Goal: Entertainment & Leisure: Browse casually

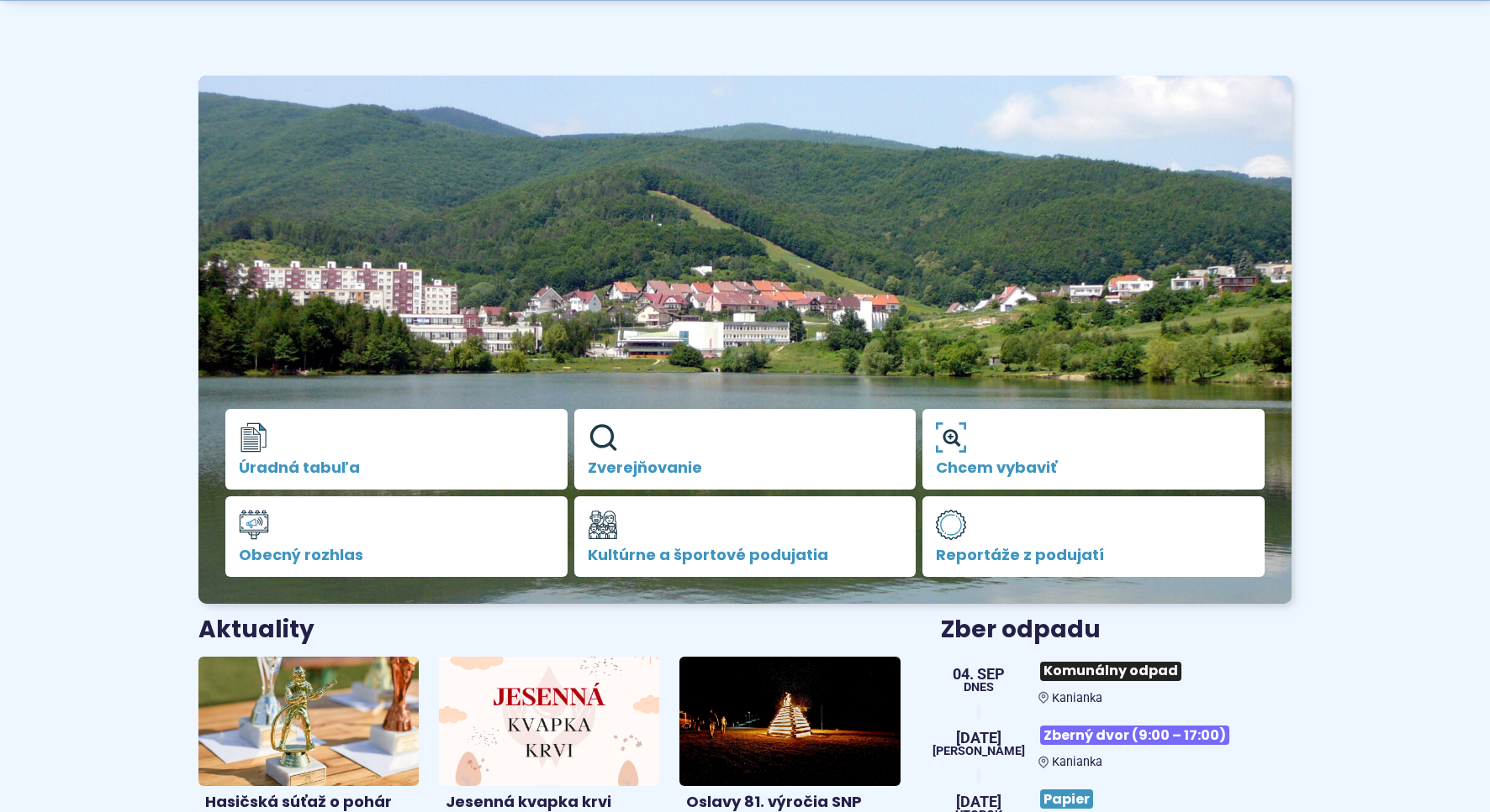
scroll to position [514, 0]
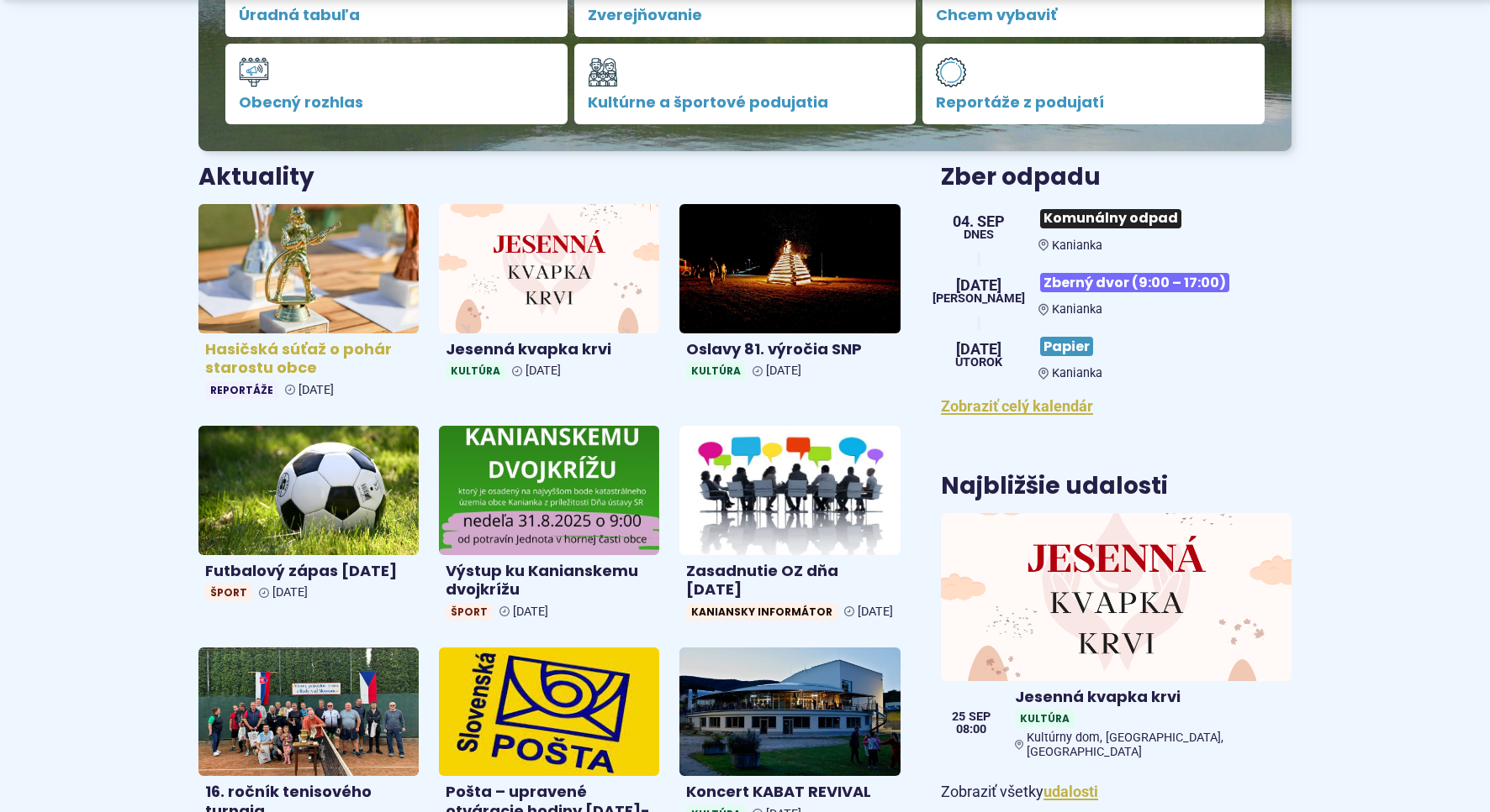
click at [339, 361] on h4 "Hasičská súťaž o pohár starostu obce" at bounding box center [308, 359] width 207 height 38
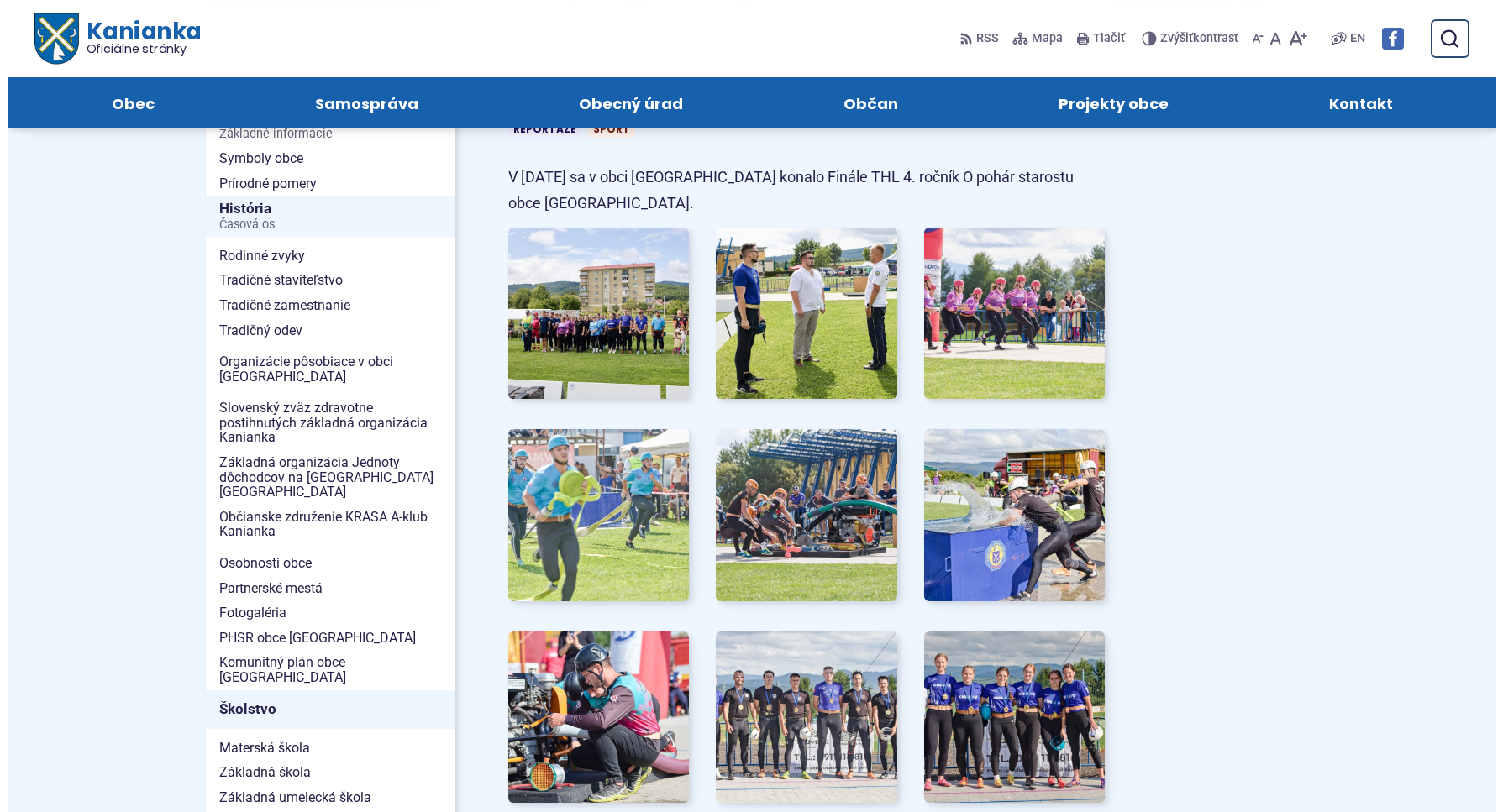
scroll to position [257, 0]
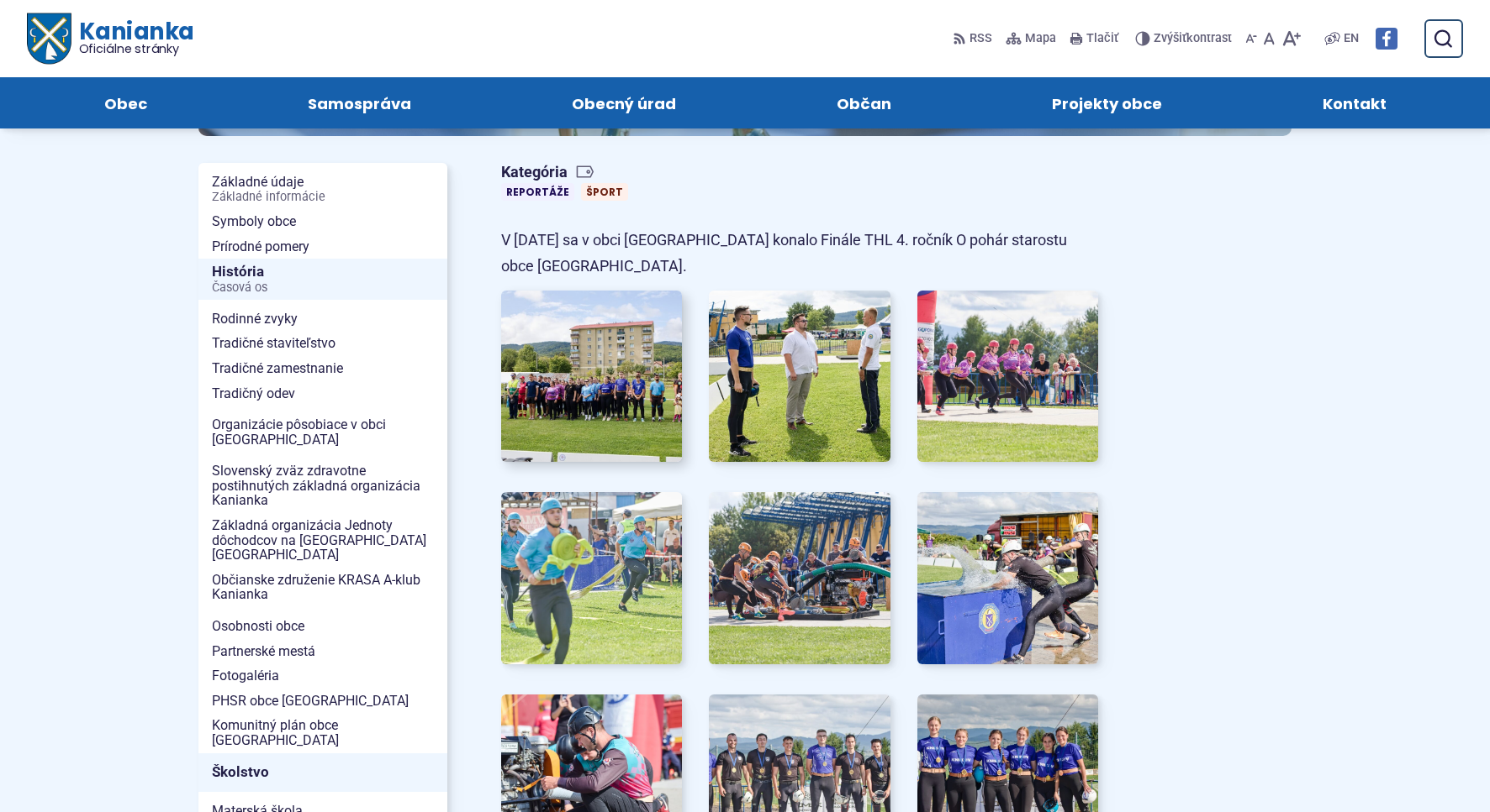
click at [589, 410] on img at bounding box center [591, 376] width 199 height 189
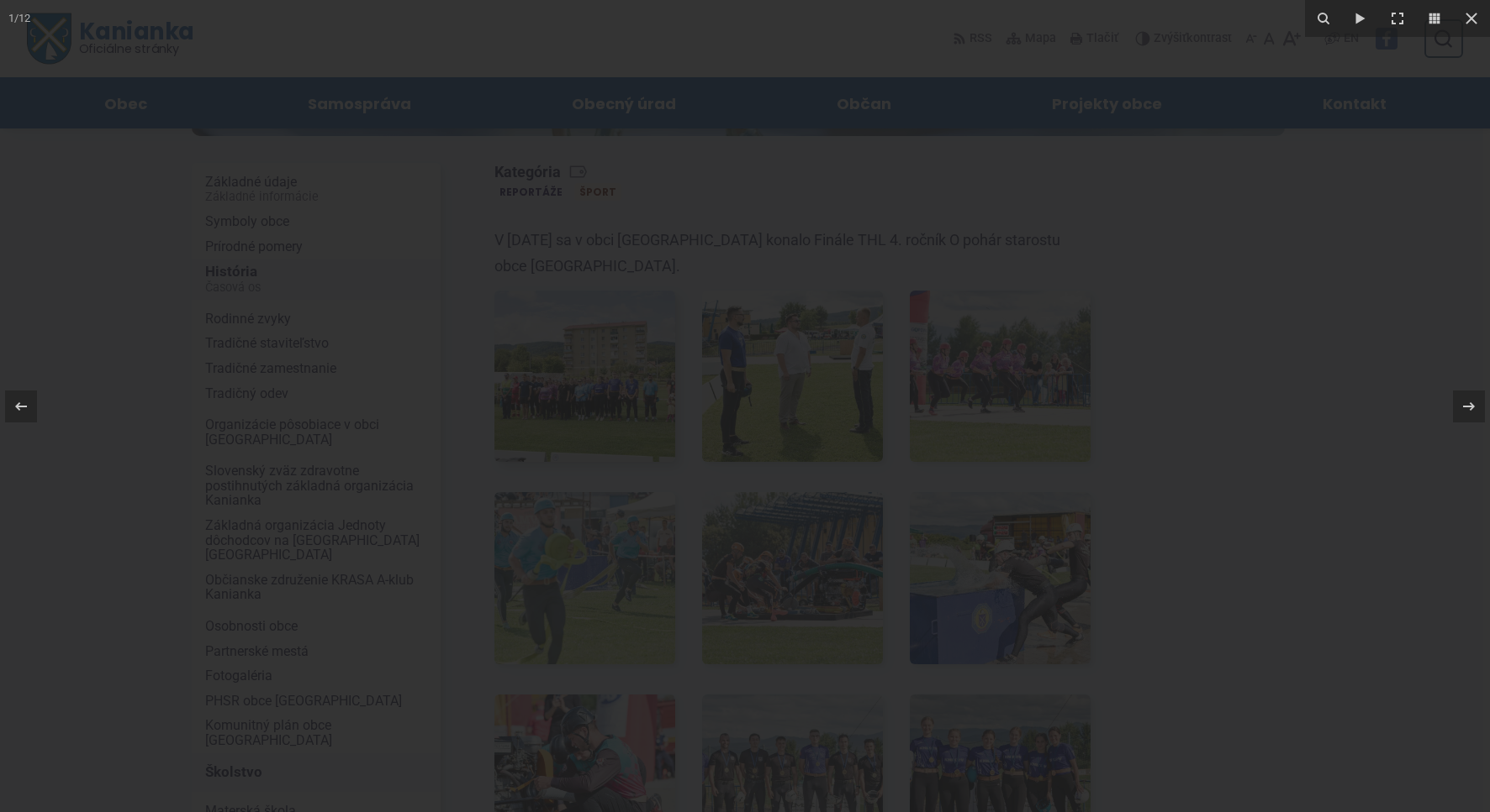
click at [589, 410] on div at bounding box center [745, 406] width 1490 height 812
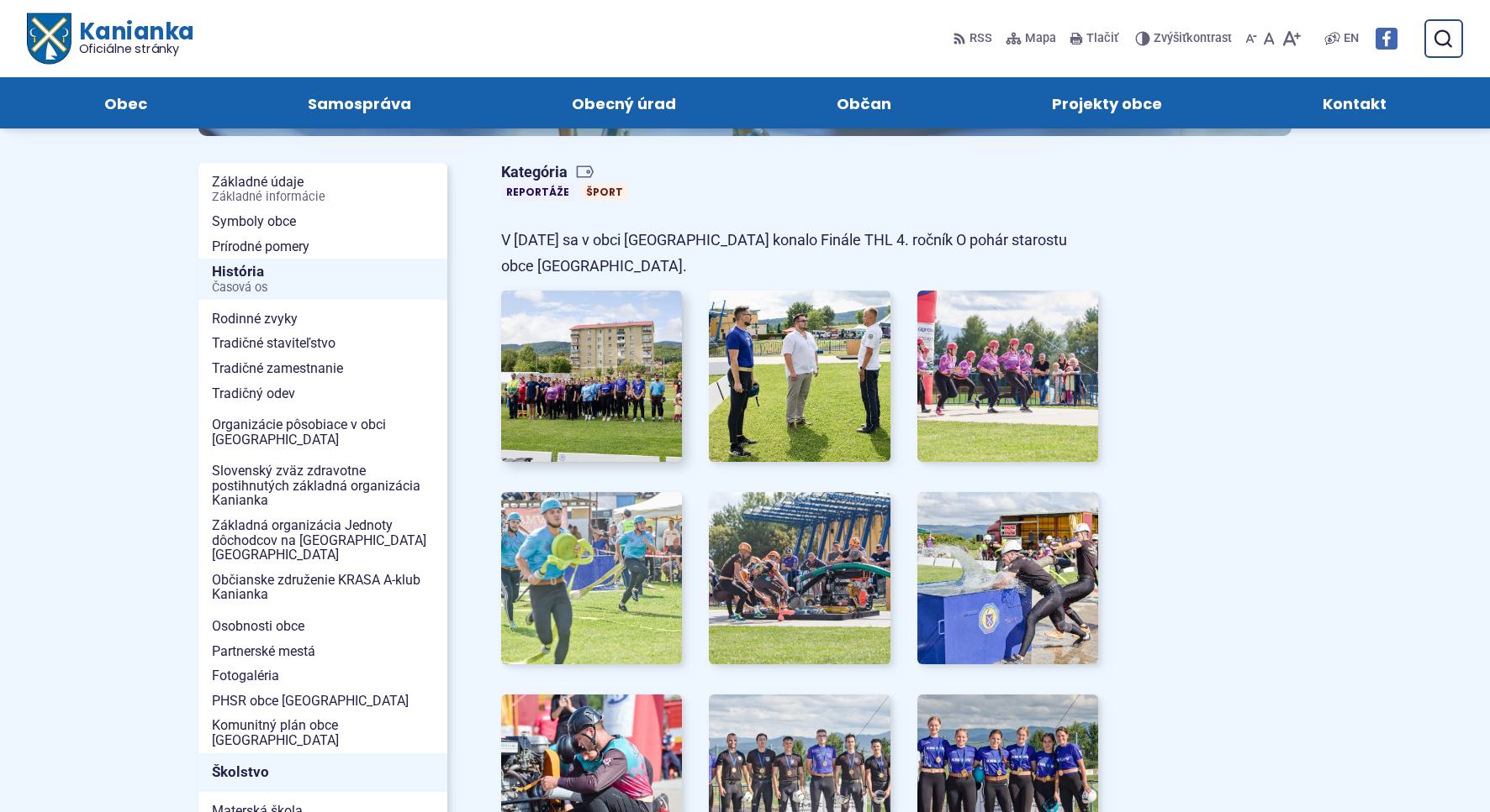
click at [589, 392] on img at bounding box center [591, 376] width 199 height 189
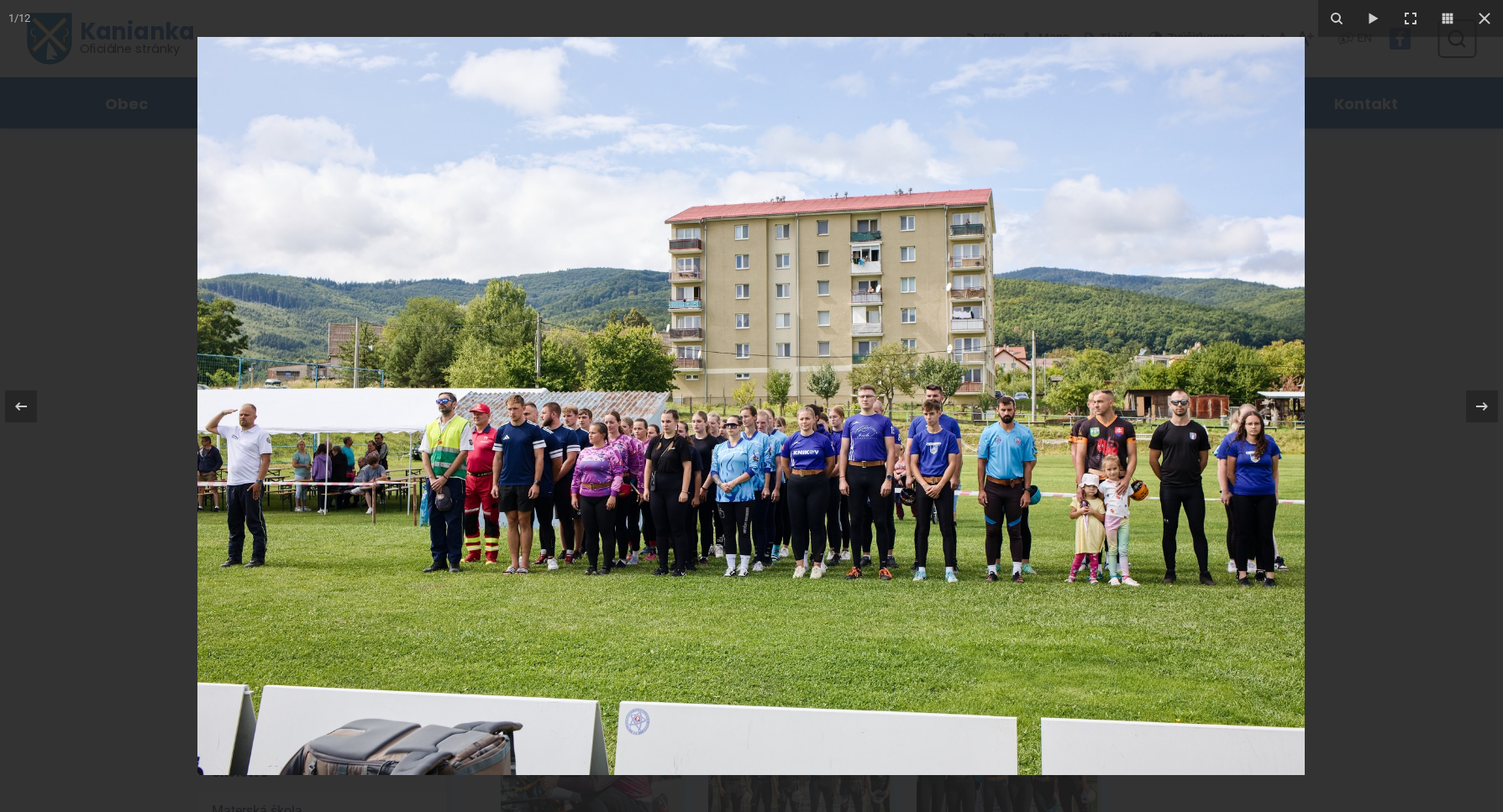
click at [589, 392] on img at bounding box center [751, 406] width 1107 height 738
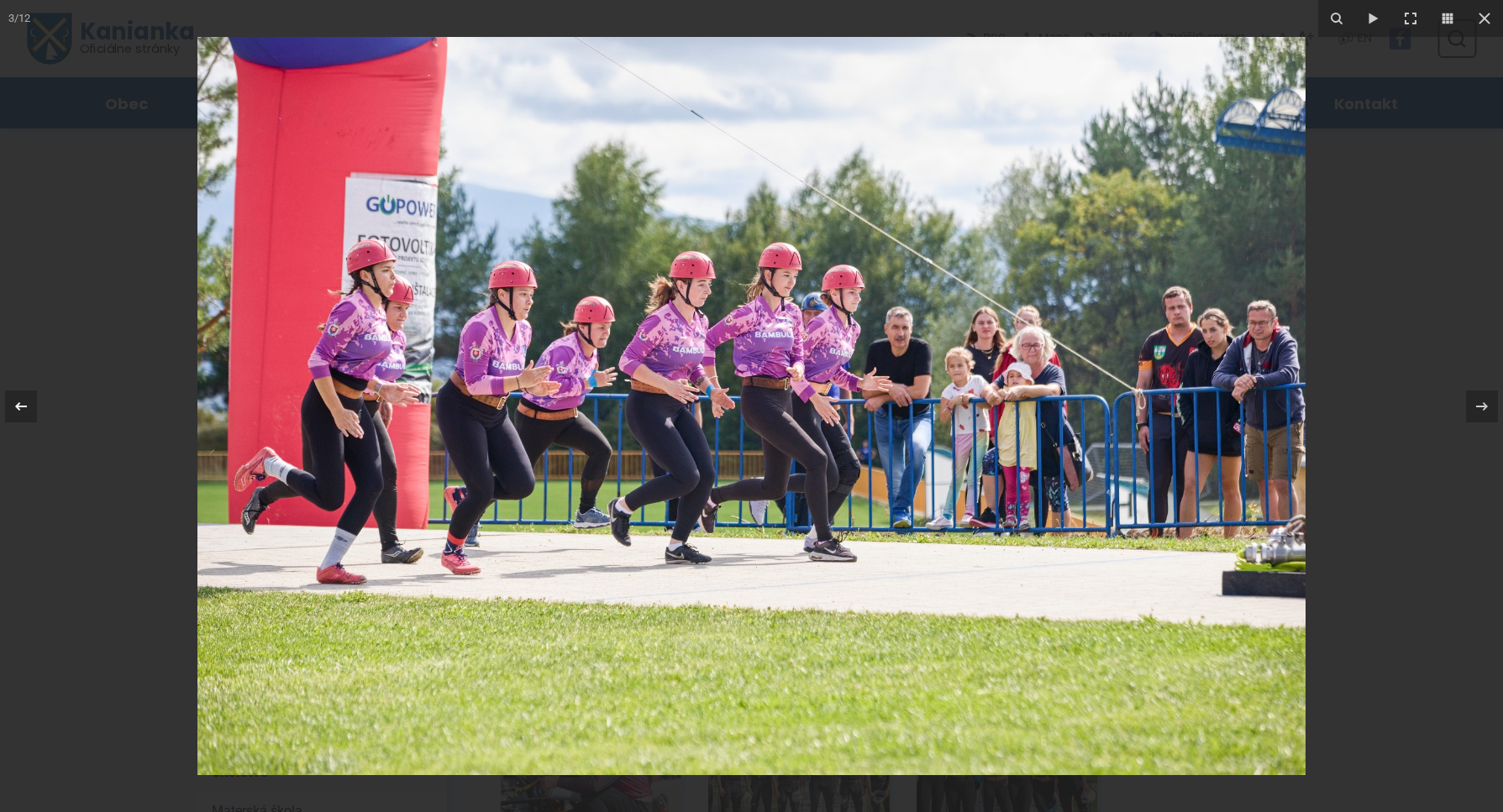
click at [30, 405] on icon at bounding box center [20, 406] width 20 height 20
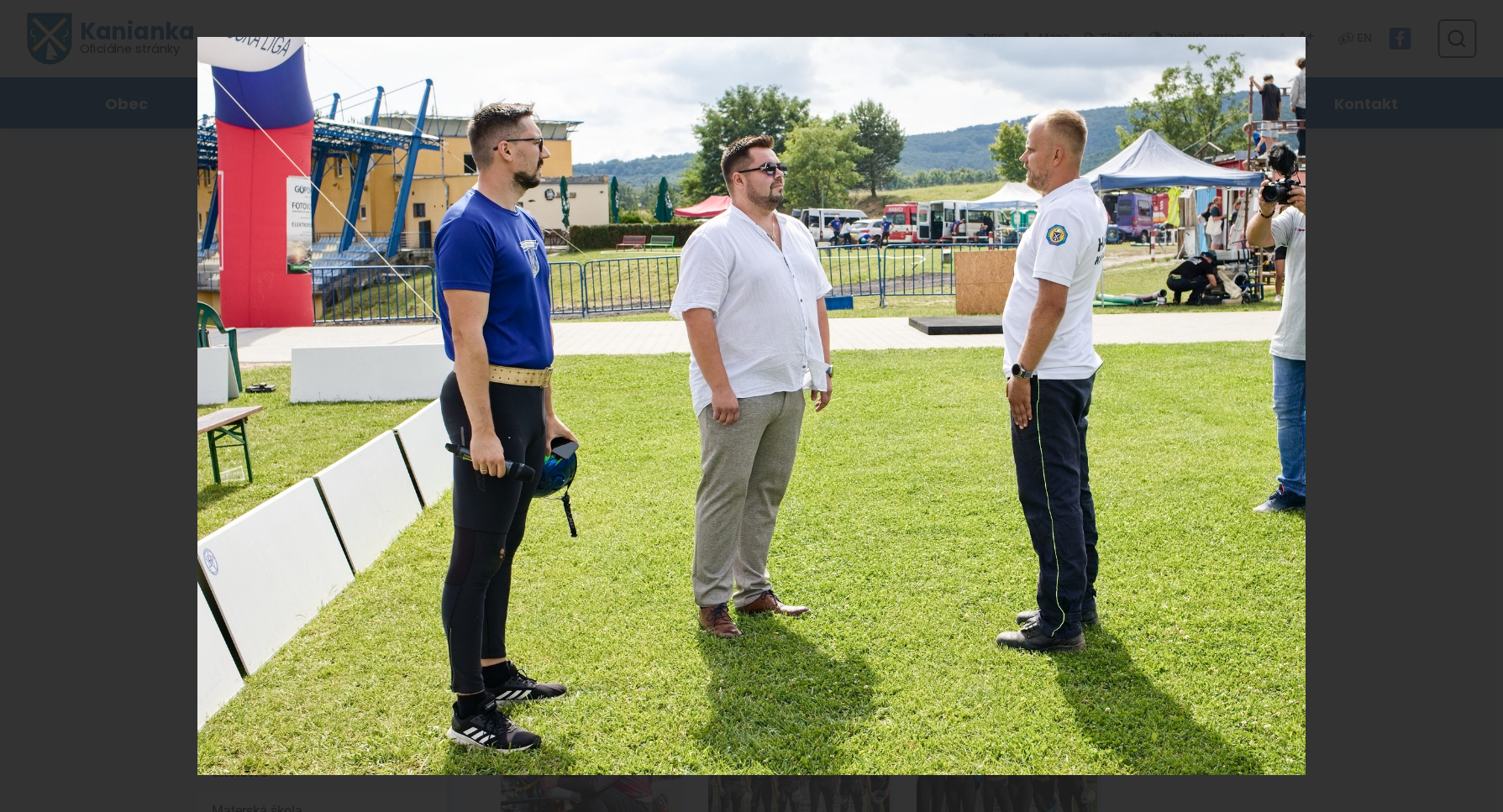
click at [30, 405] on div "2 / 12" at bounding box center [751, 406] width 1503 height 812
click at [30, 405] on icon at bounding box center [20, 406] width 20 height 20
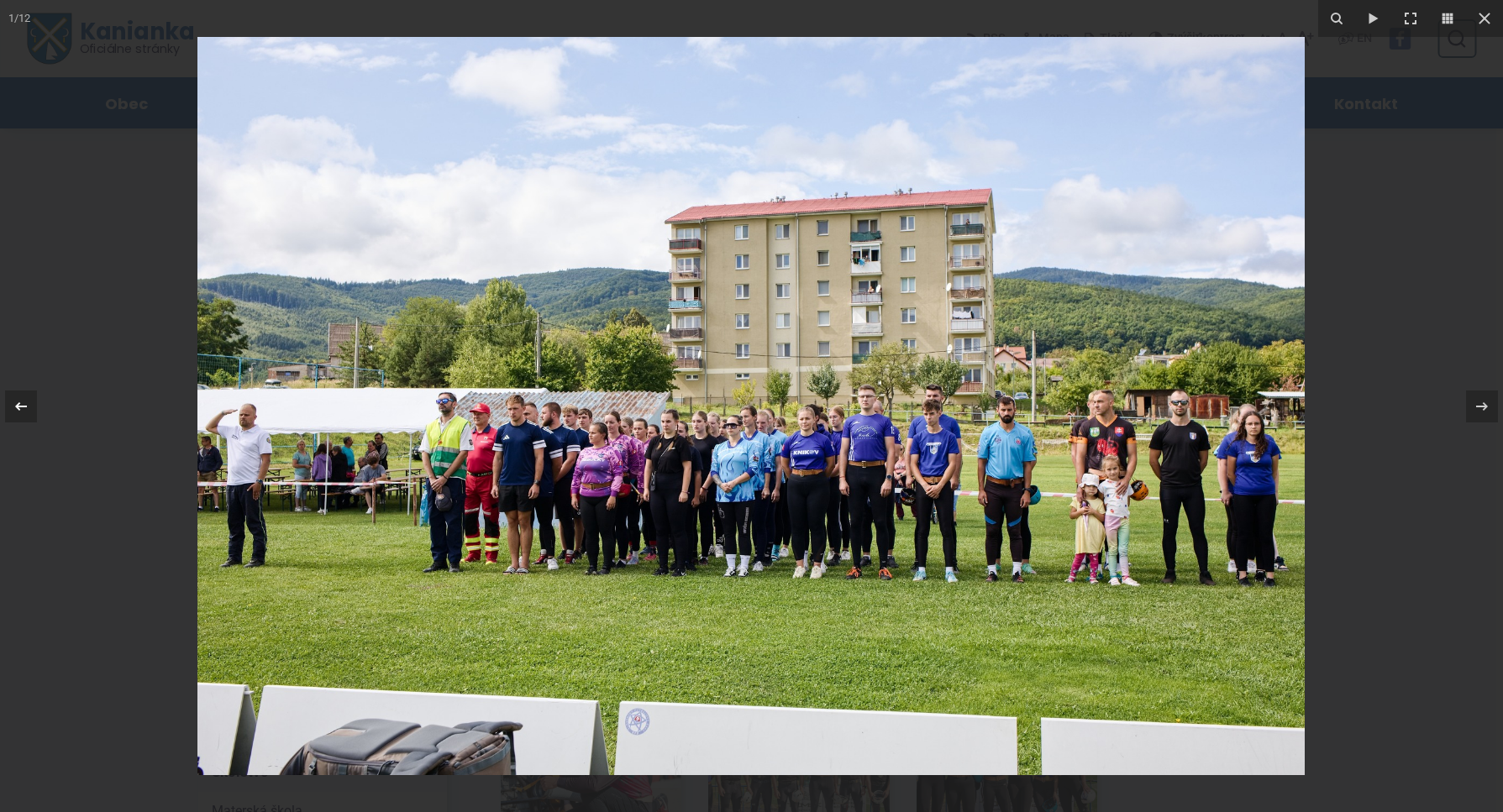
click at [19, 410] on icon at bounding box center [21, 406] width 12 height 9
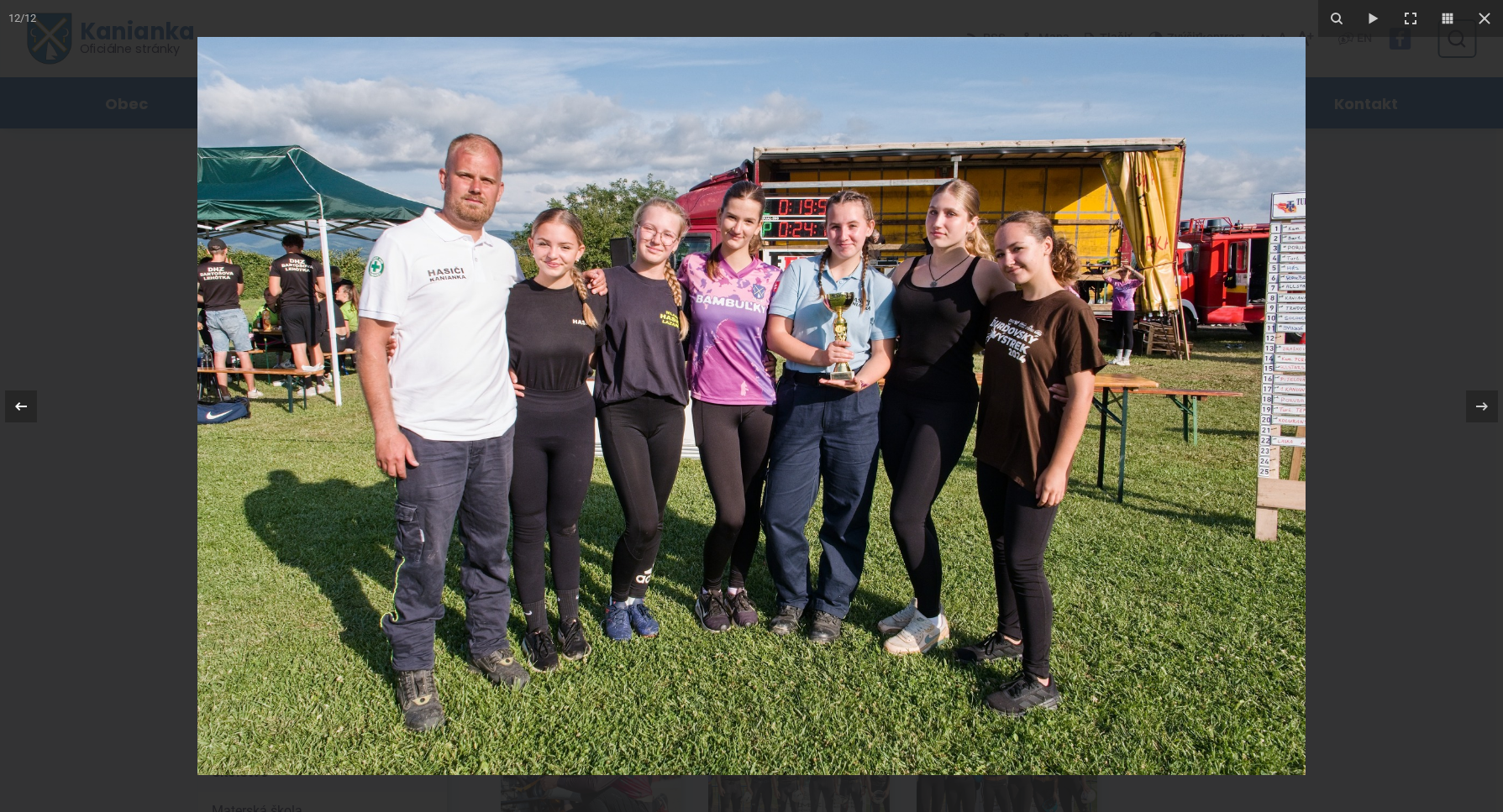
click at [17, 407] on icon at bounding box center [21, 406] width 12 height 9
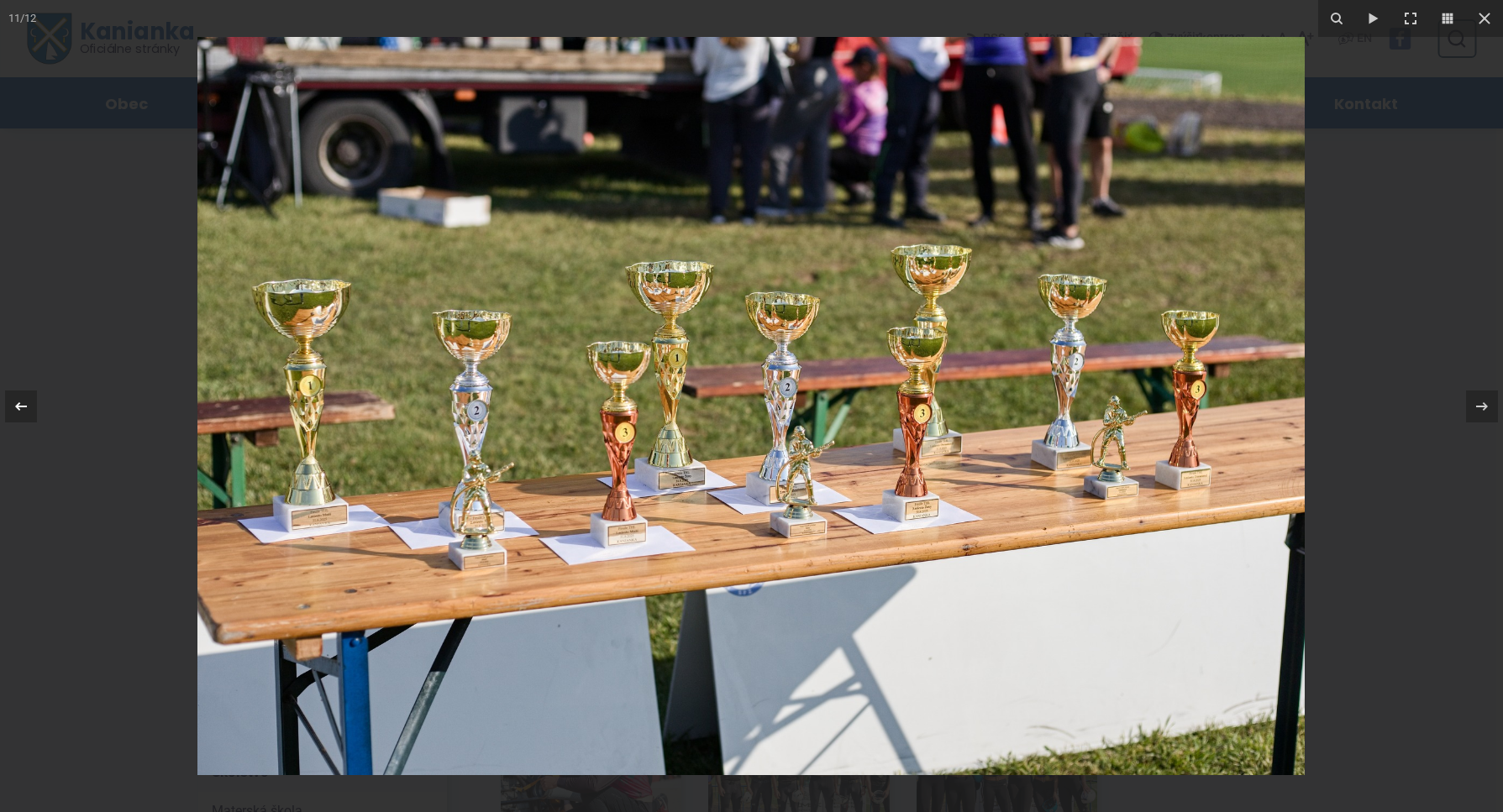
click at [17, 407] on icon at bounding box center [21, 406] width 12 height 9
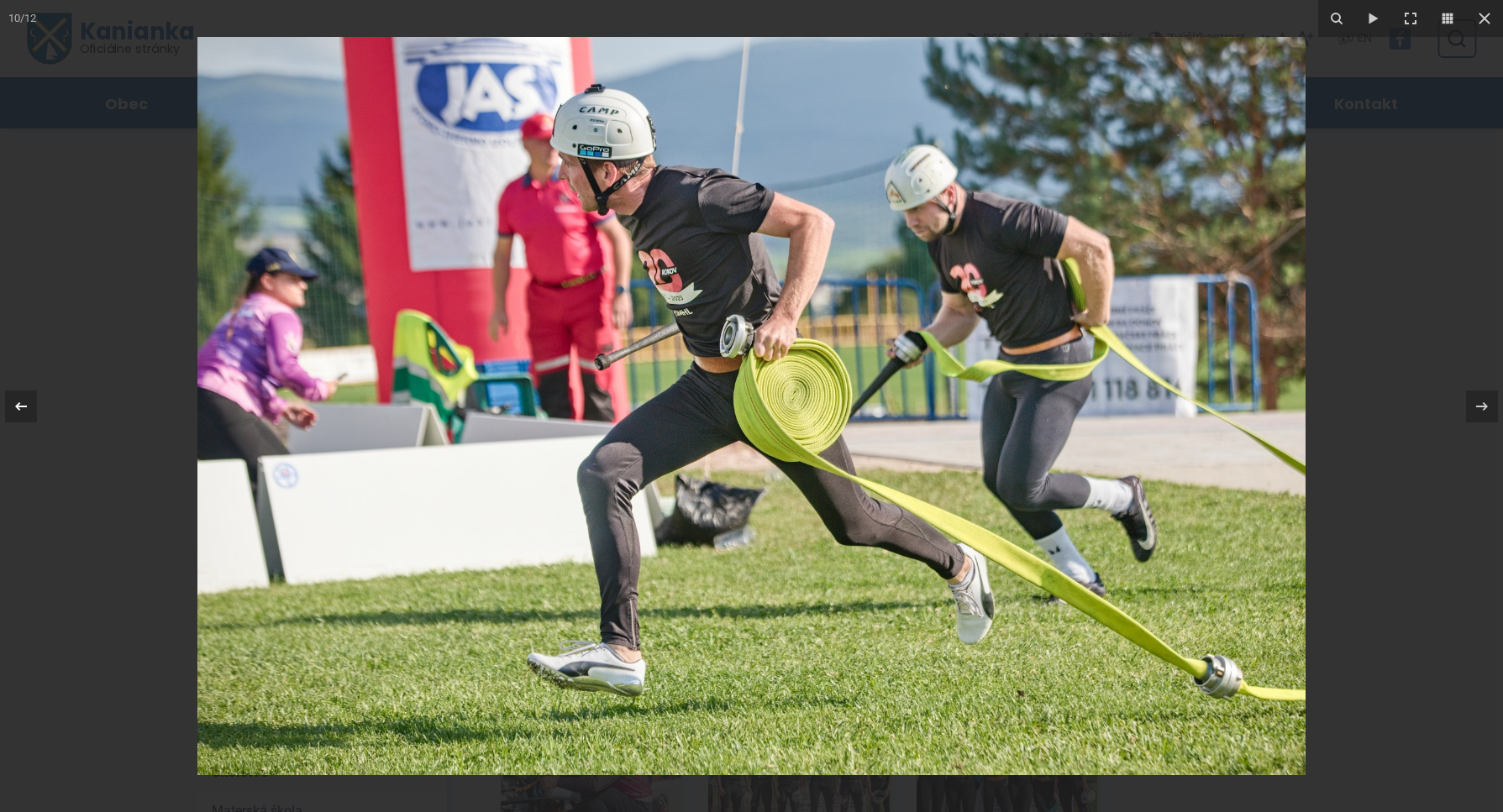
click at [17, 407] on div "10 / 12" at bounding box center [751, 406] width 1503 height 812
click at [17, 407] on icon at bounding box center [21, 406] width 12 height 9
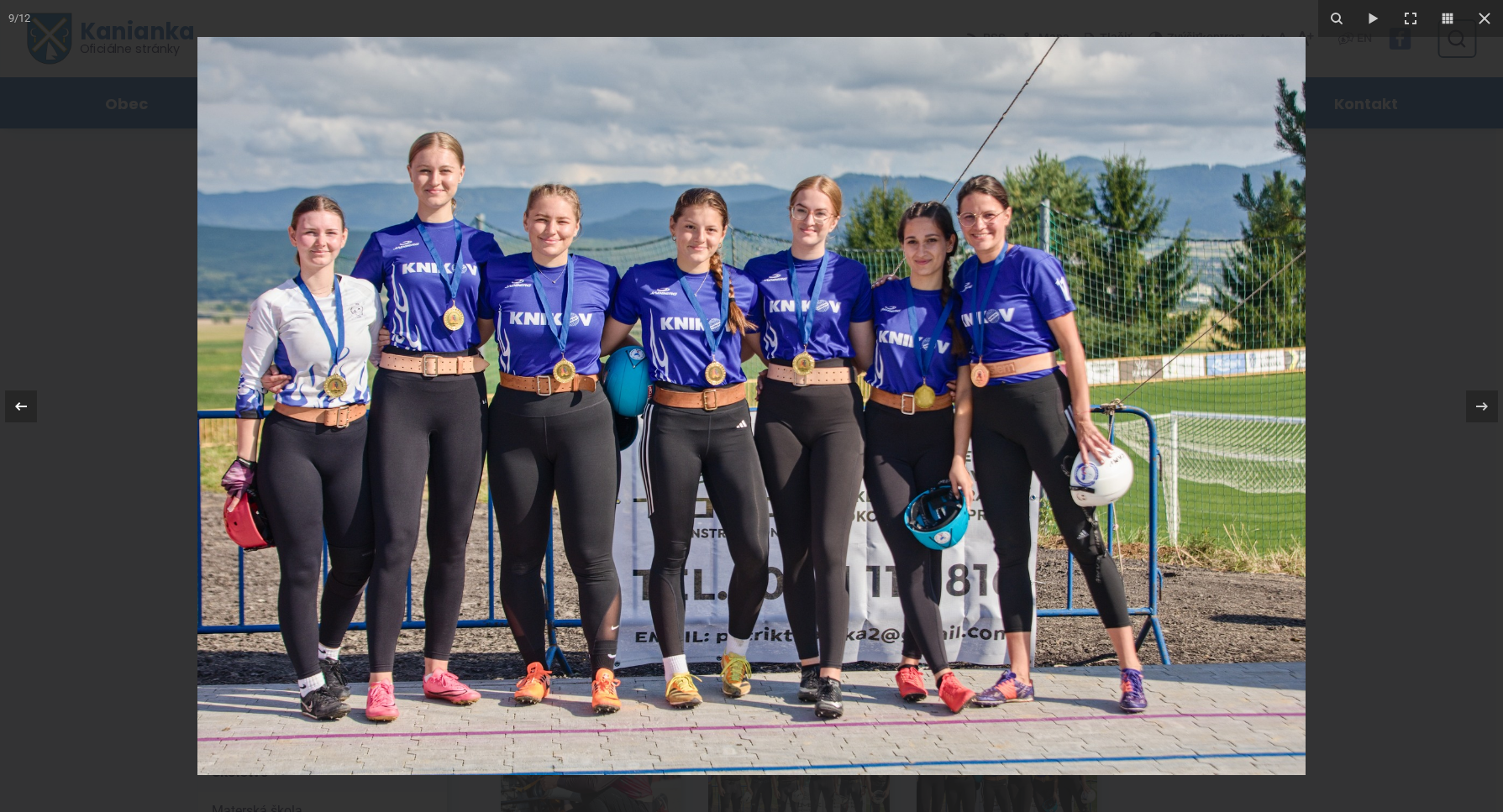
click at [17, 407] on div "9 / 12" at bounding box center [751, 406] width 1503 height 812
click at [1478, 409] on icon at bounding box center [1482, 406] width 20 height 20
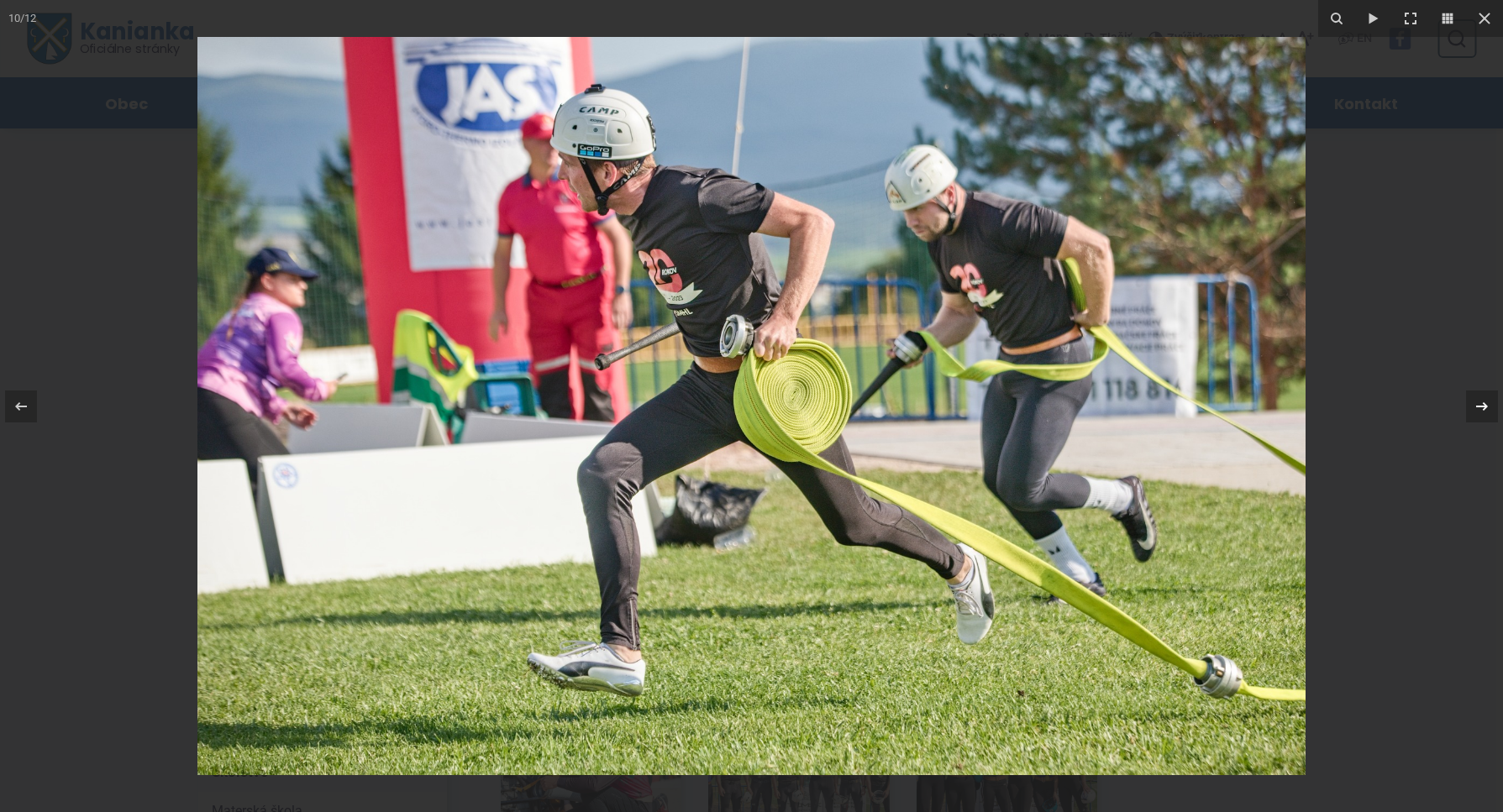
click at [1478, 409] on icon at bounding box center [1482, 406] width 20 height 20
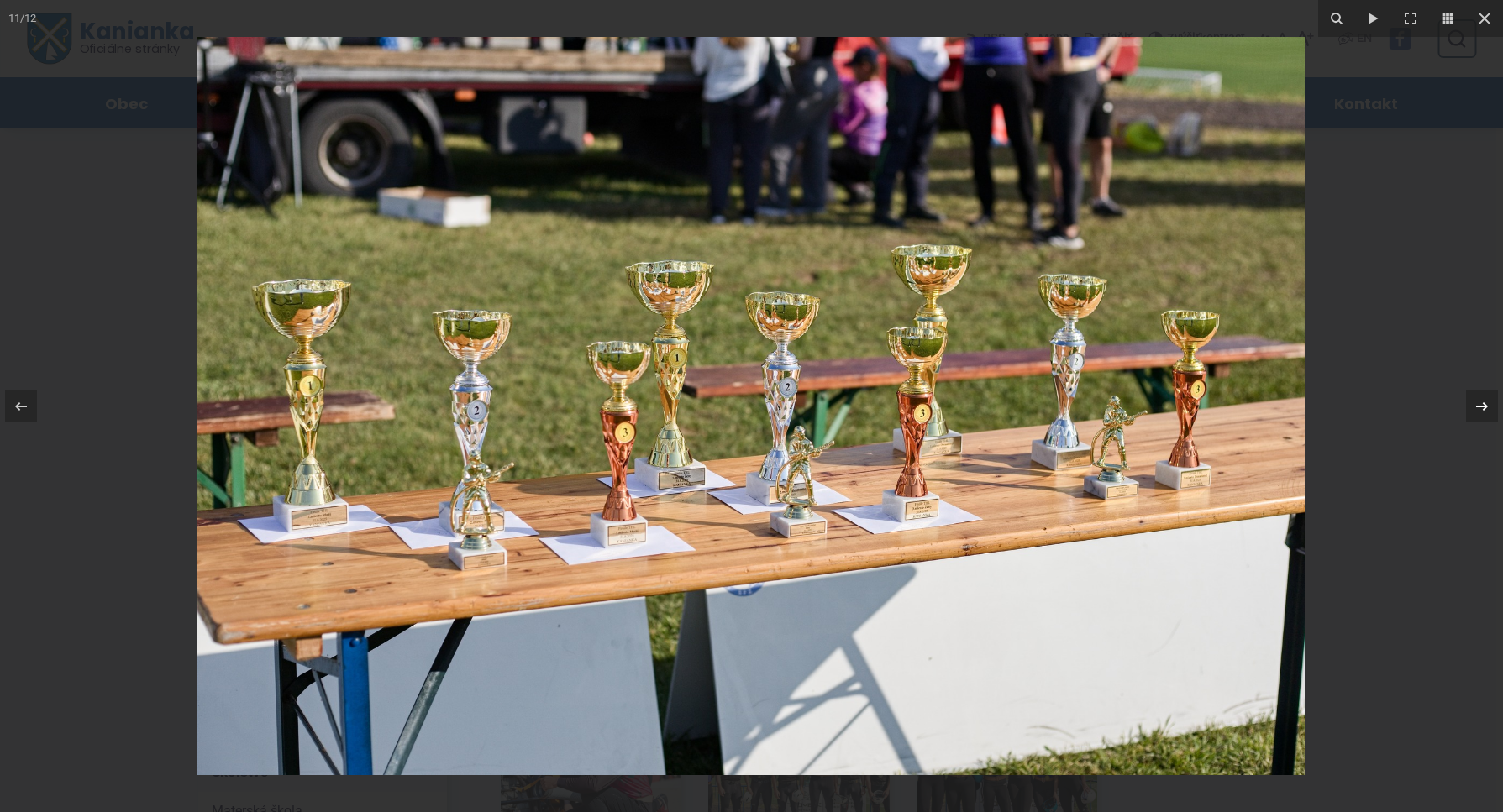
click at [1478, 409] on icon at bounding box center [1482, 406] width 20 height 20
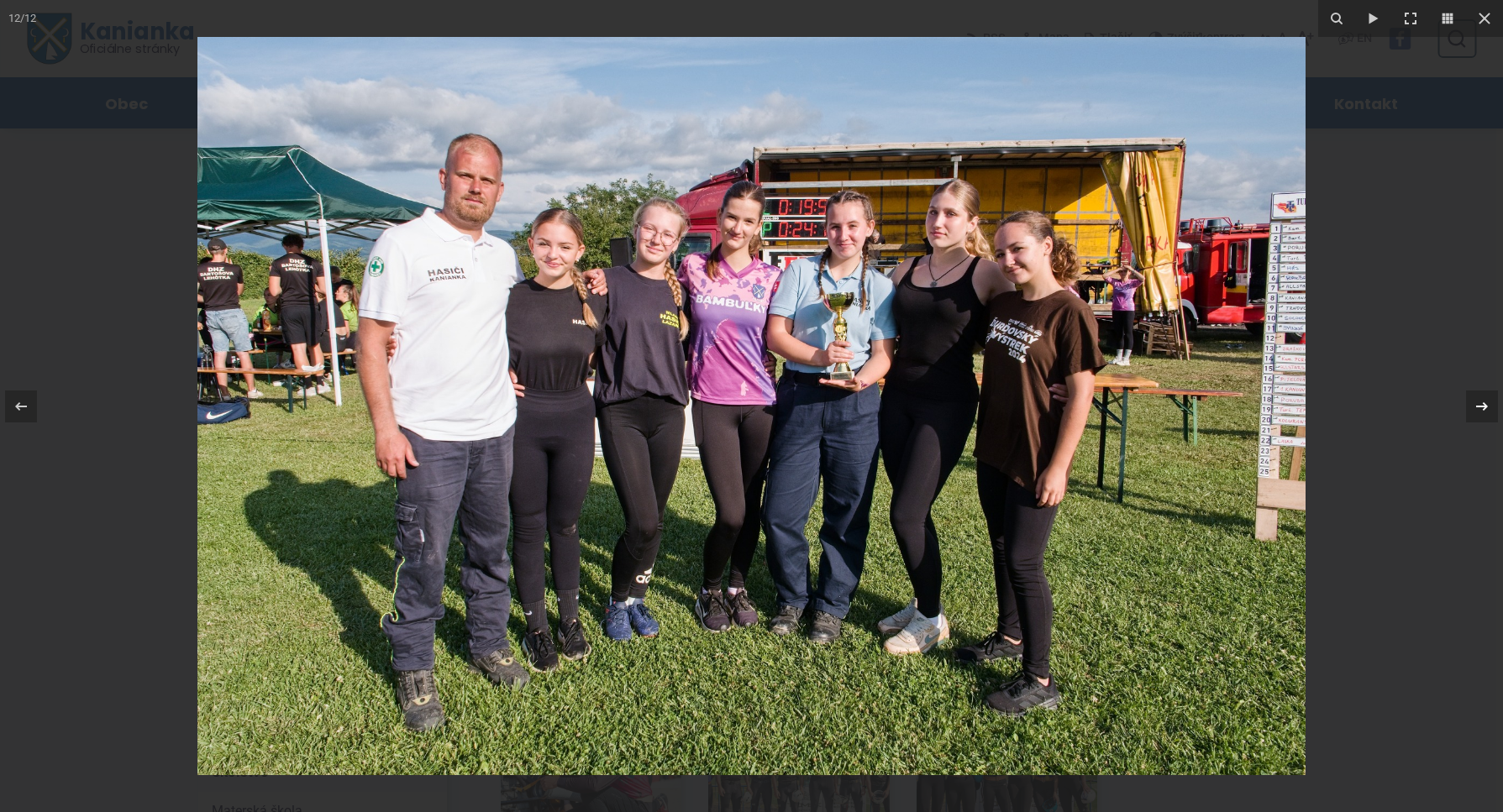
click at [1478, 409] on icon at bounding box center [1482, 406] width 20 height 20
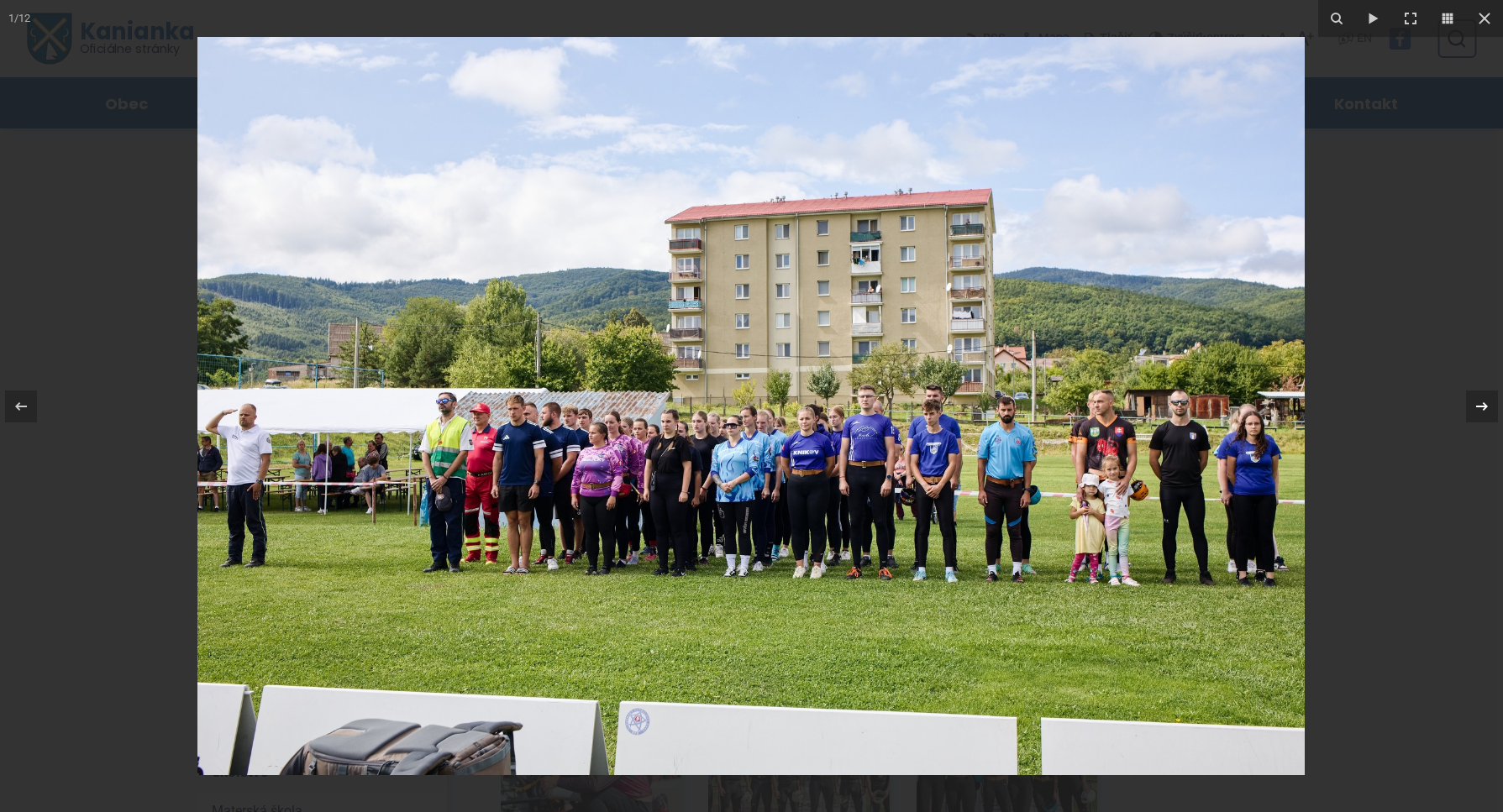
click at [1478, 409] on icon at bounding box center [1482, 406] width 20 height 20
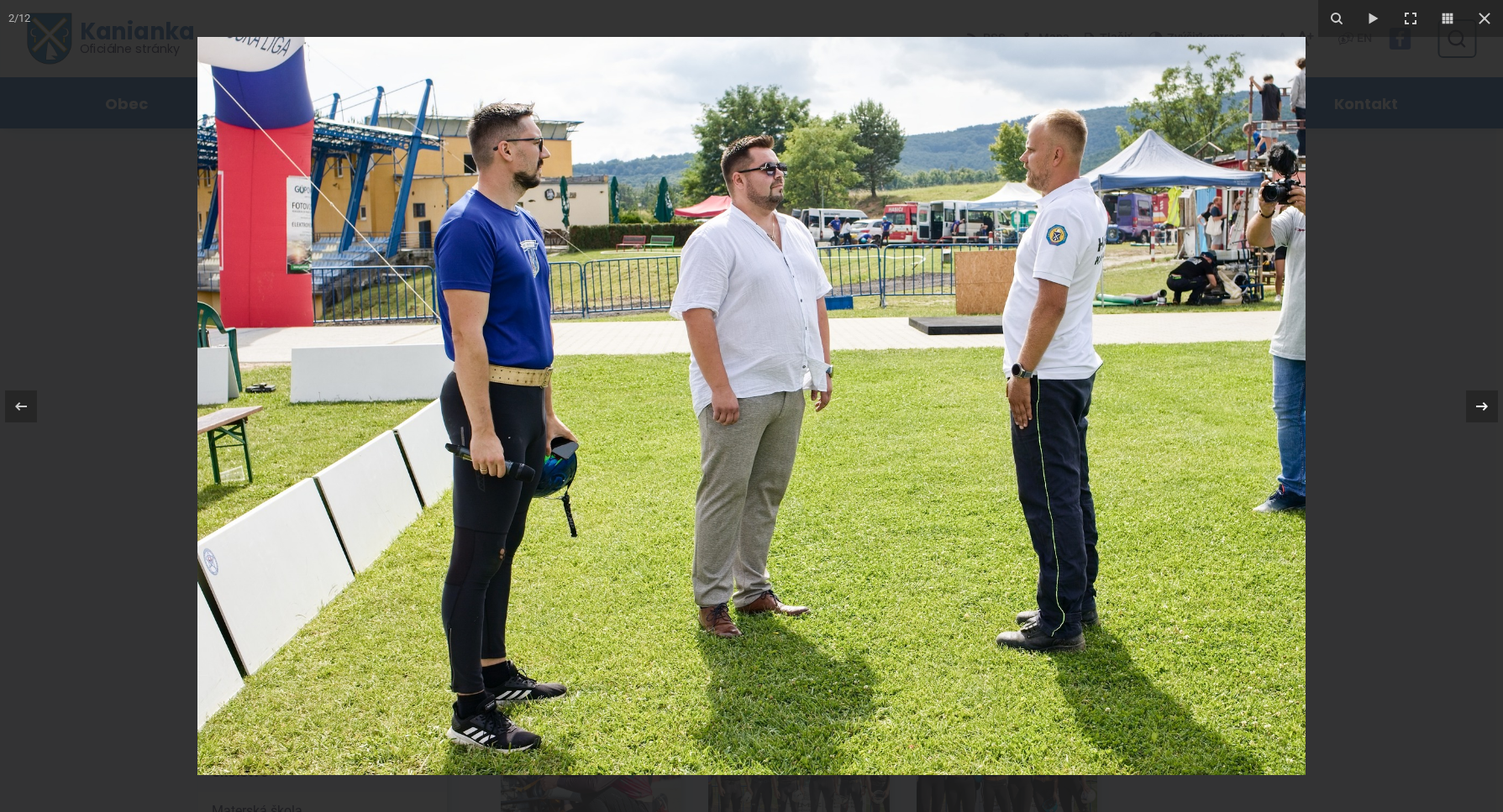
click at [1478, 409] on icon at bounding box center [1482, 406] width 20 height 20
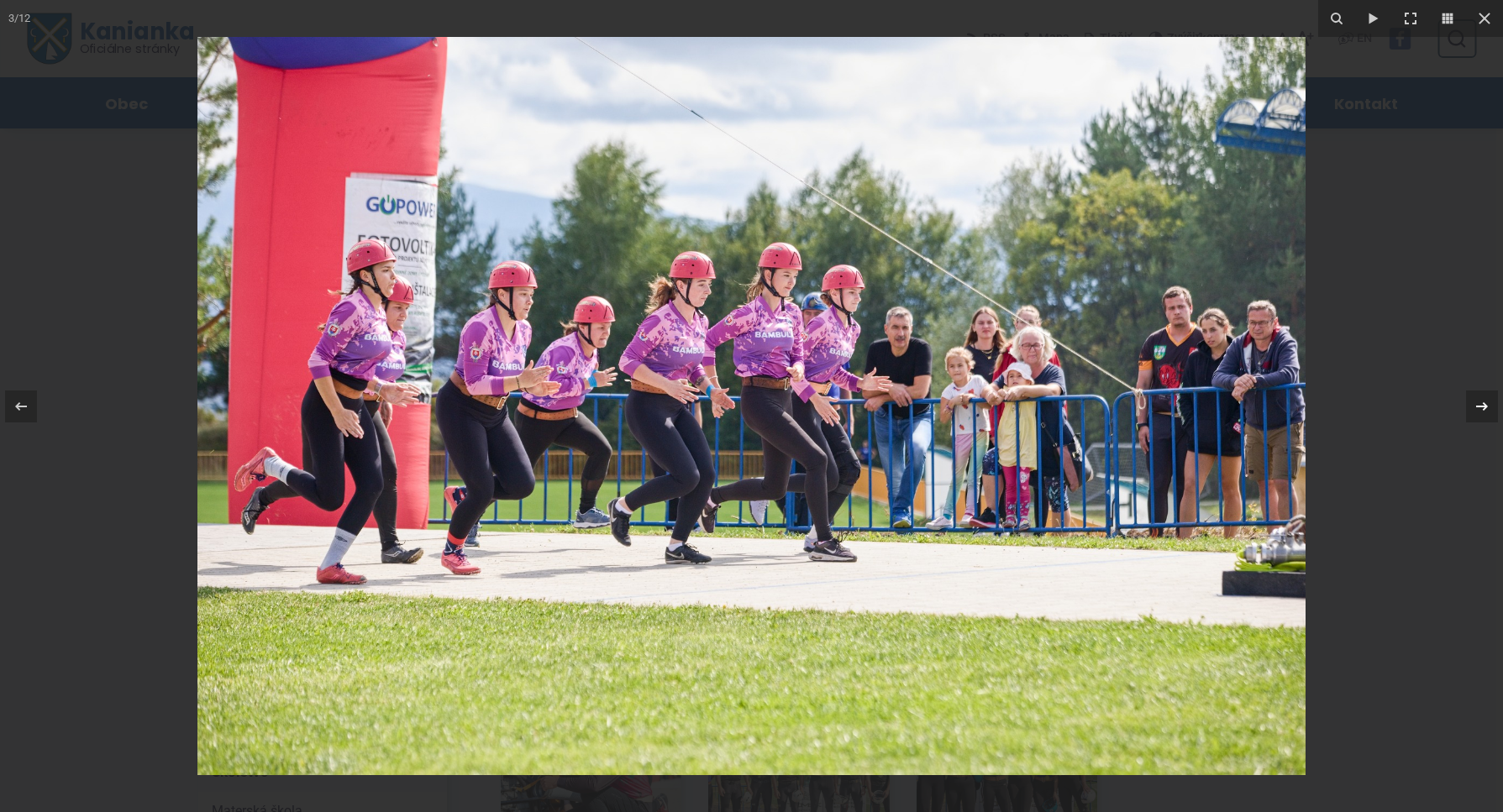
click at [1485, 412] on div "3 / 12" at bounding box center [751, 406] width 1503 height 812
click at [1483, 406] on icon at bounding box center [1483, 406] width 12 height 9
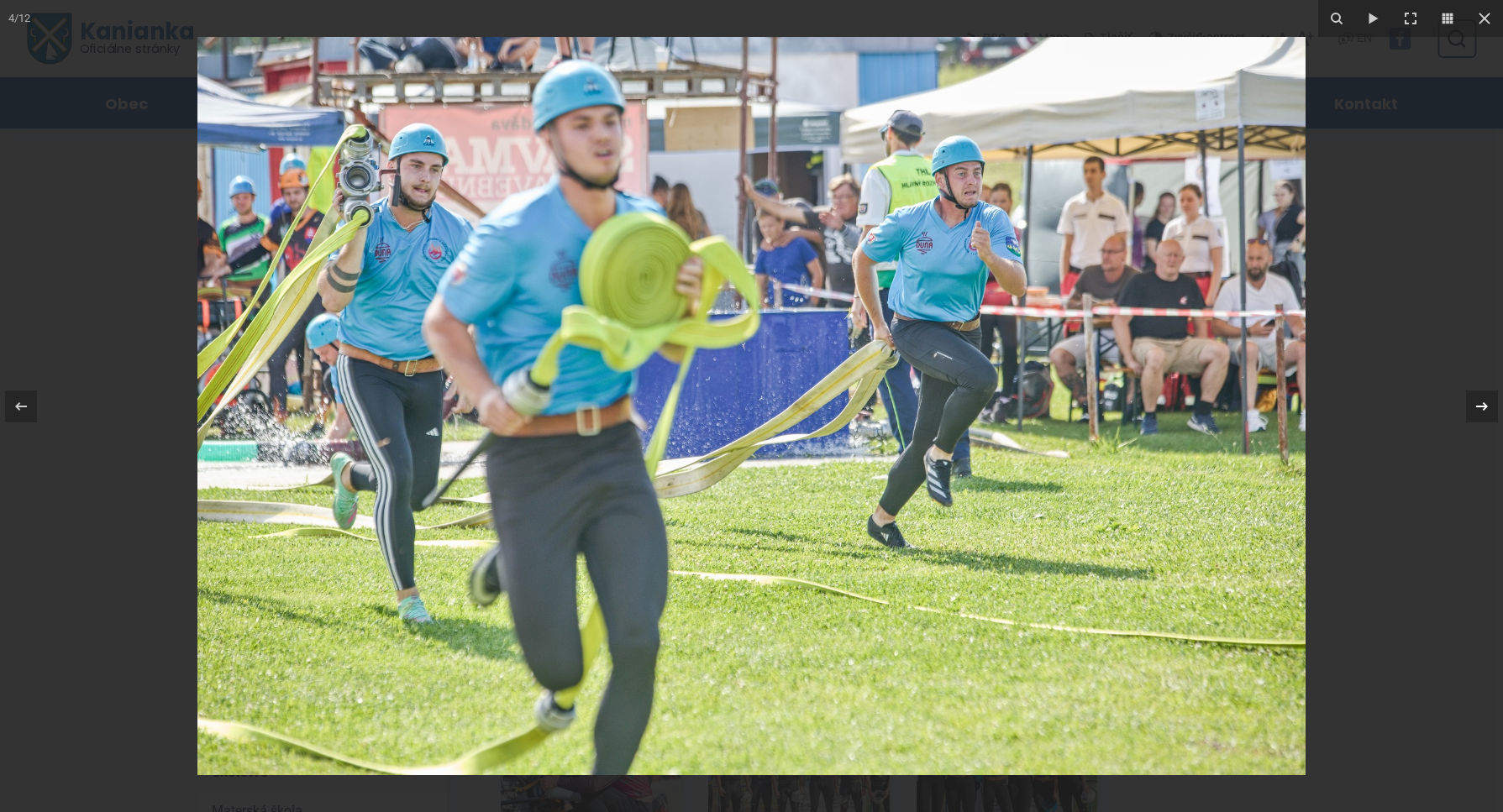
click at [1483, 406] on div "4 / 12" at bounding box center [751, 406] width 1503 height 812
click at [1475, 407] on icon at bounding box center [1482, 406] width 20 height 20
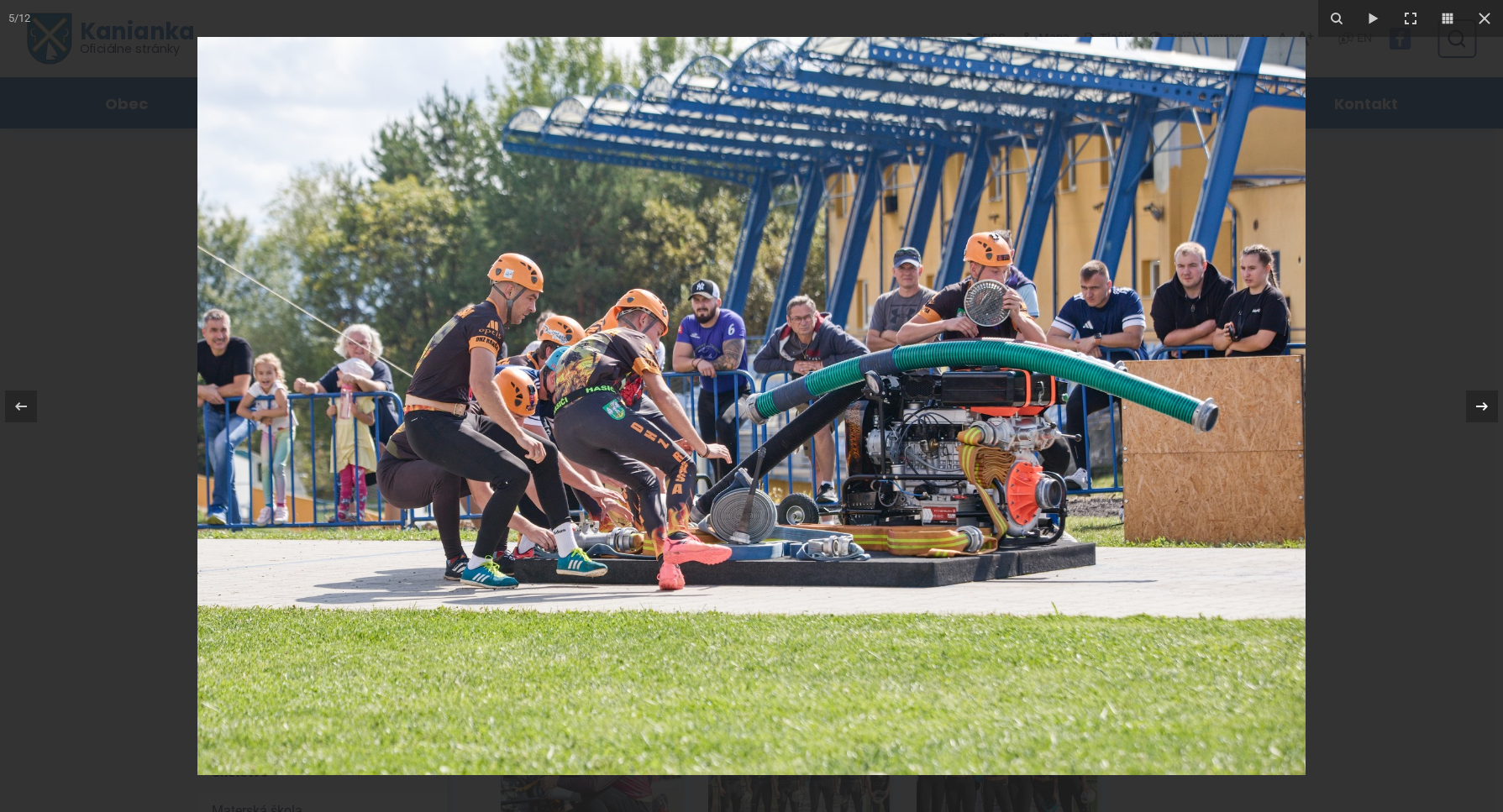
click at [1475, 407] on div "5 / 12" at bounding box center [751, 406] width 1503 height 812
click at [1488, 406] on div at bounding box center [1482, 406] width 32 height 32
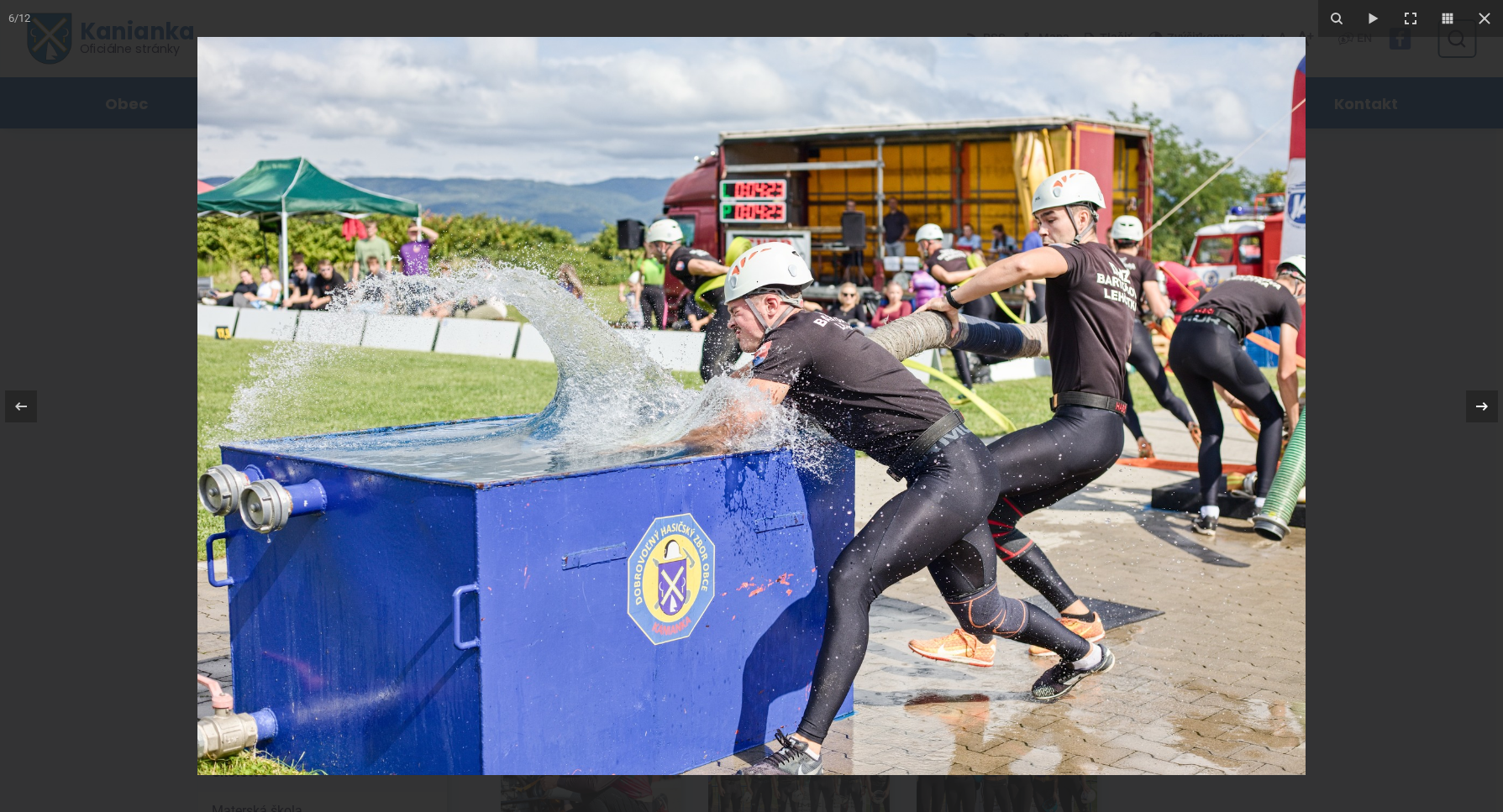
click at [1488, 406] on div at bounding box center [1482, 406] width 32 height 32
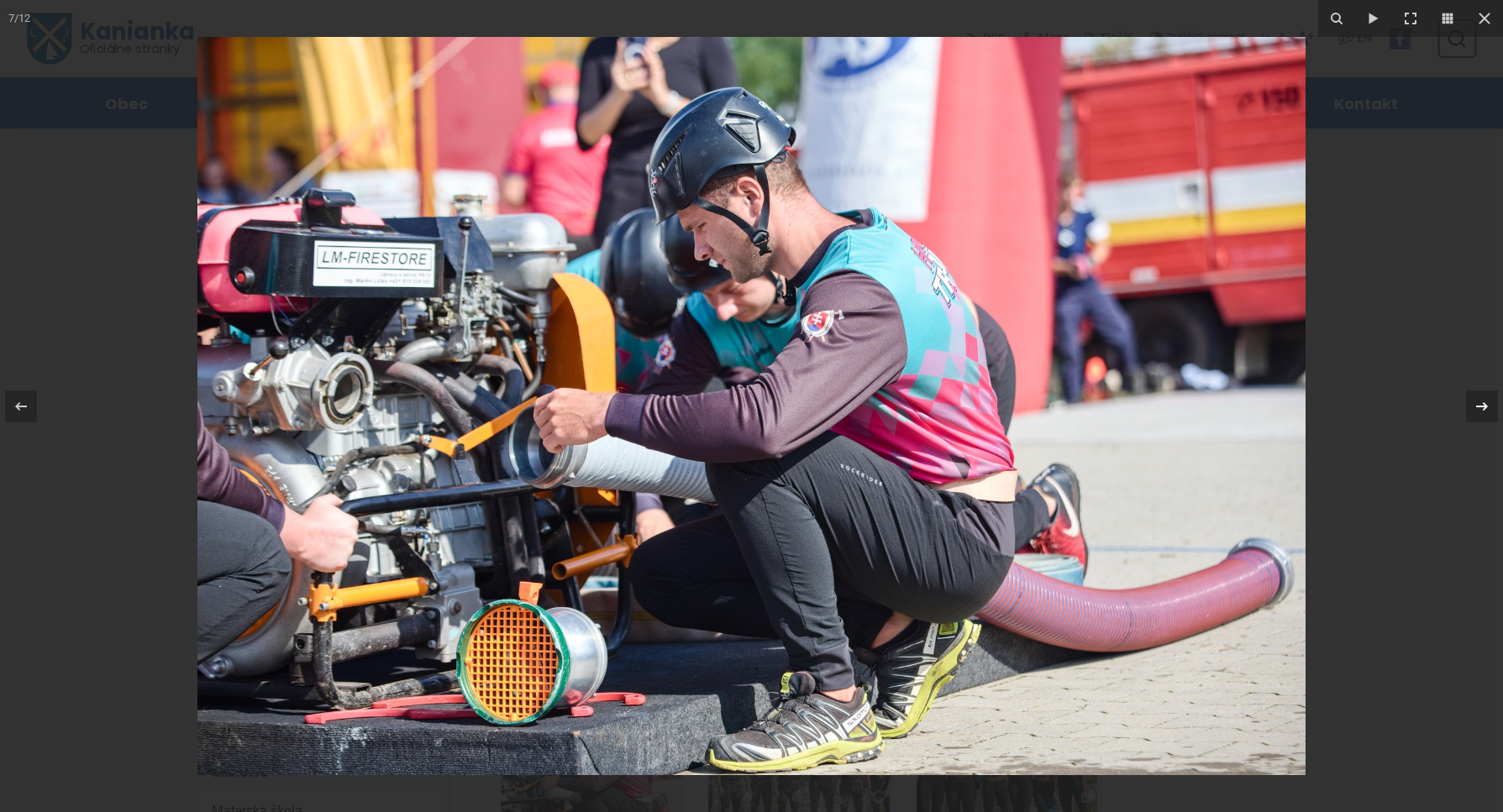
click at [1488, 406] on div at bounding box center [1482, 406] width 32 height 32
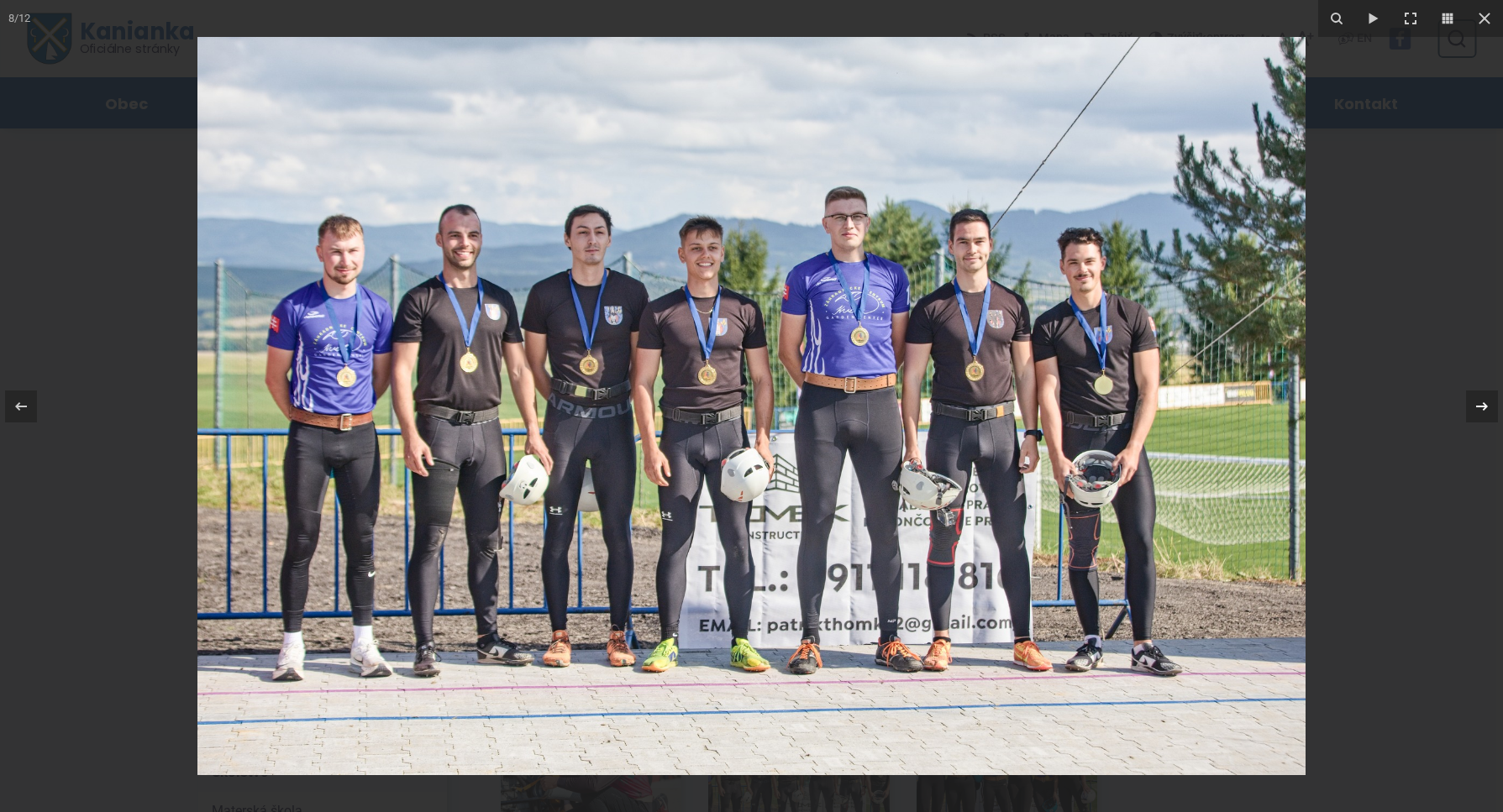
click at [1488, 406] on div at bounding box center [1482, 406] width 32 height 32
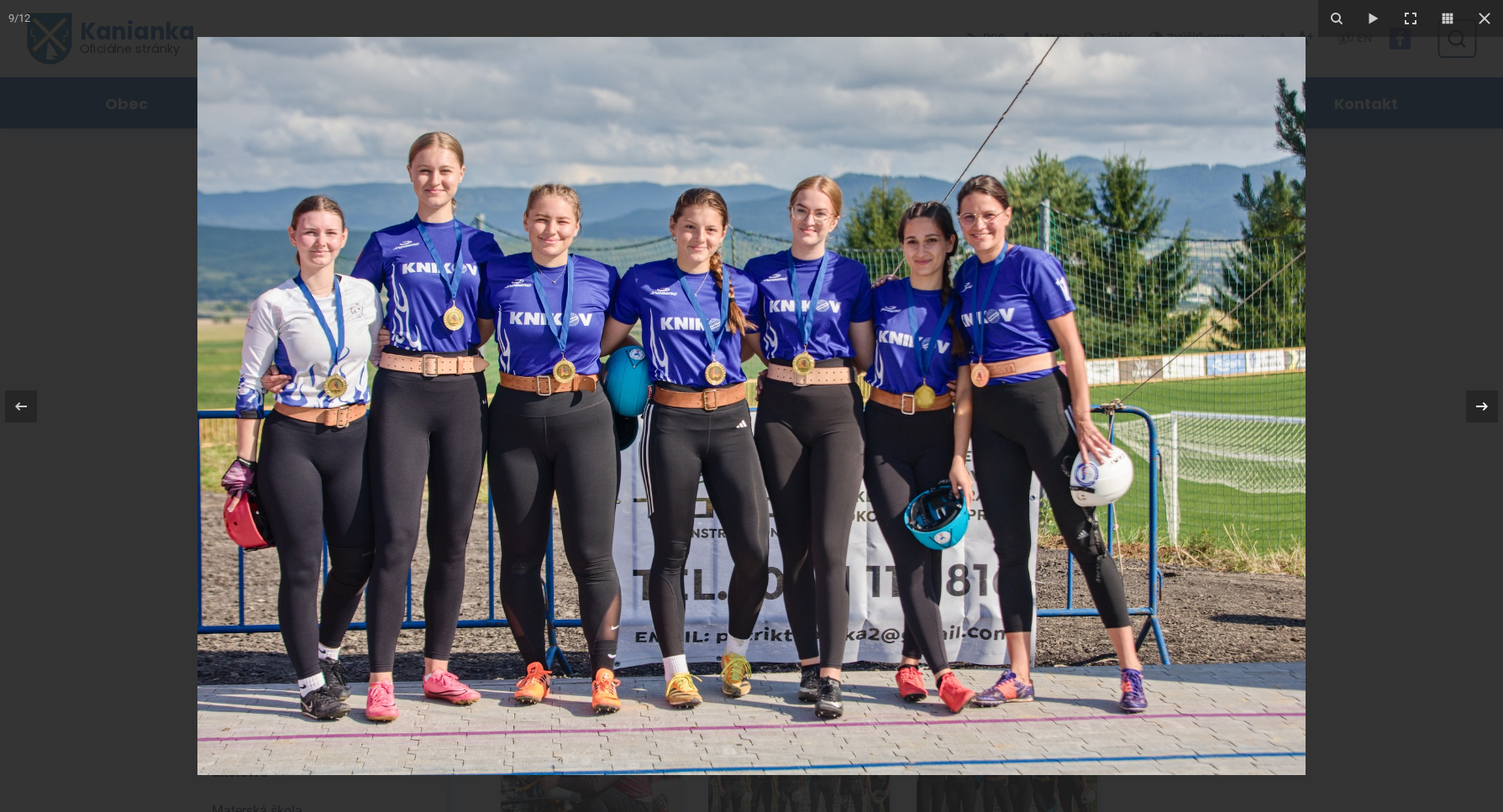
click at [1488, 406] on div at bounding box center [1482, 406] width 32 height 32
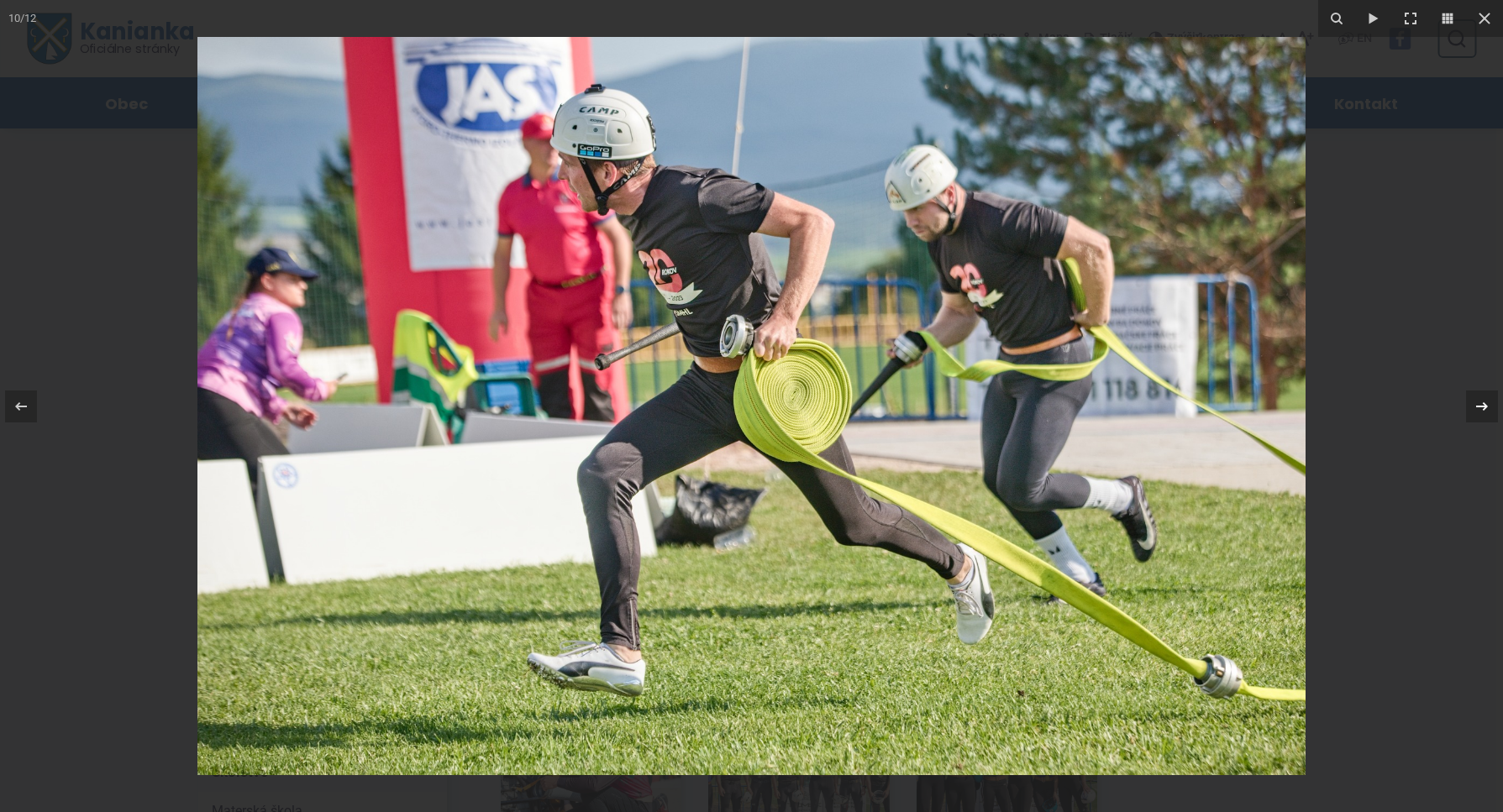
click at [1488, 406] on div at bounding box center [1482, 406] width 32 height 32
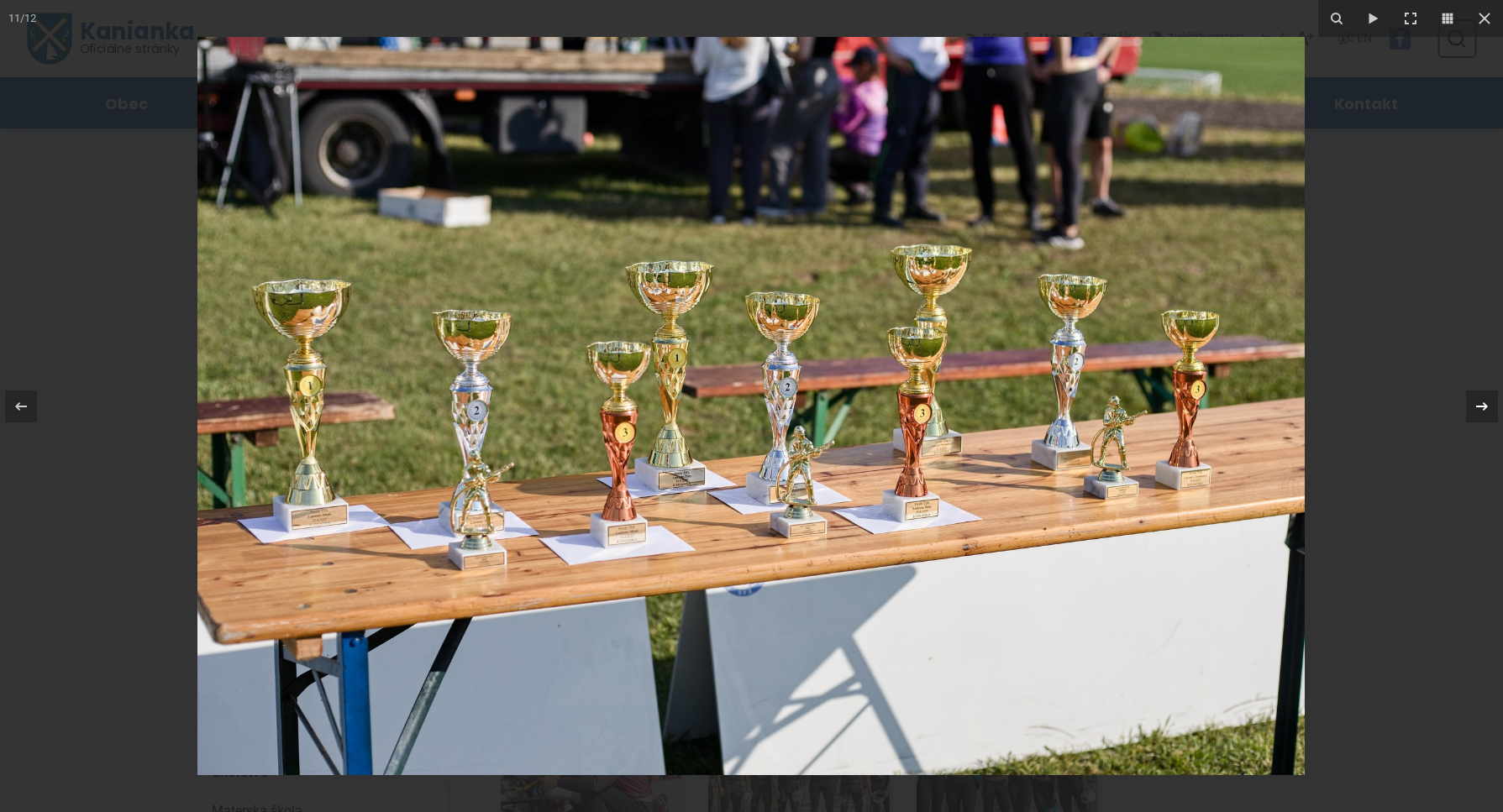
click at [1488, 406] on div at bounding box center [1482, 406] width 32 height 32
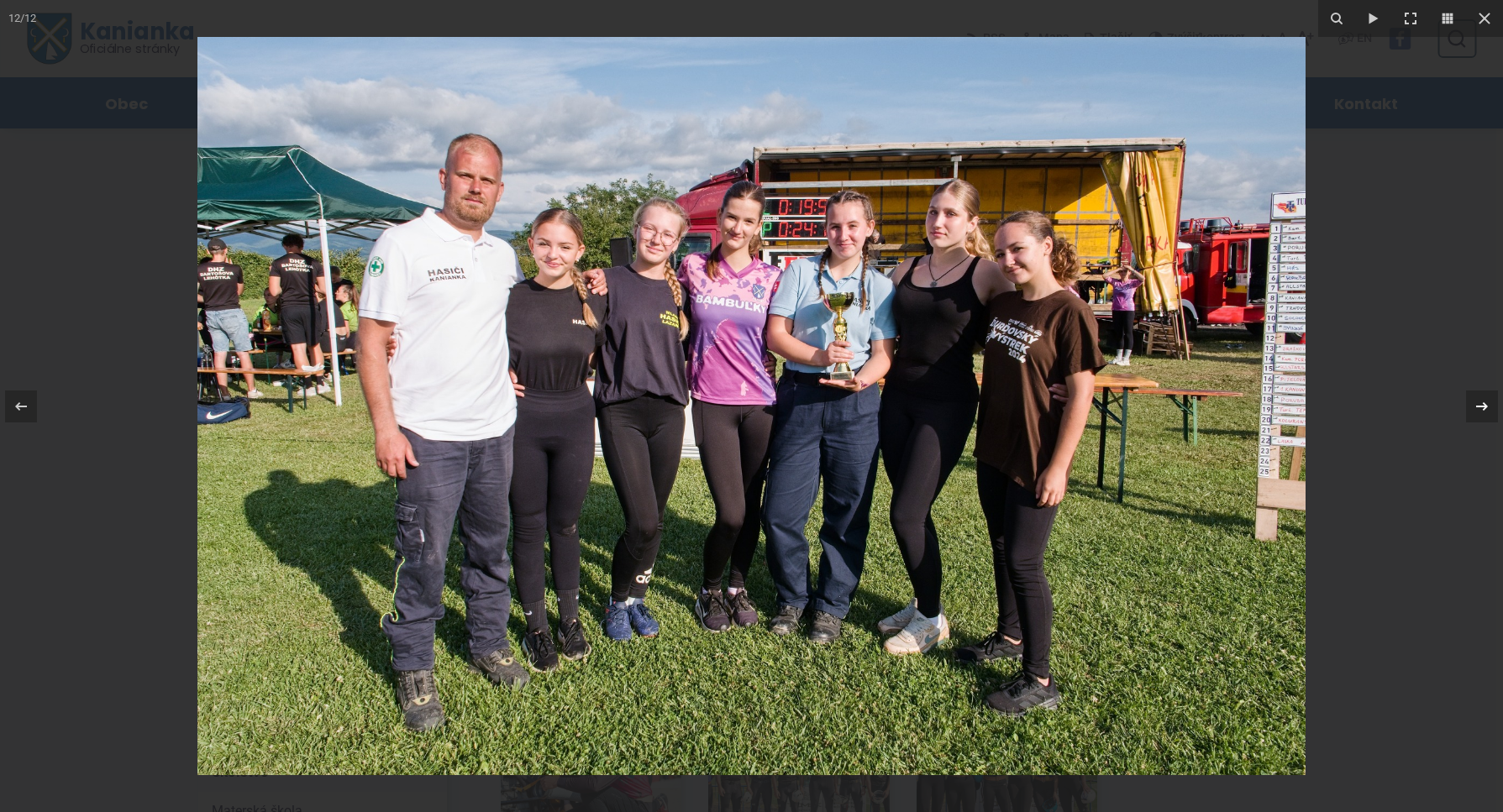
click at [1488, 406] on div at bounding box center [1482, 406] width 32 height 32
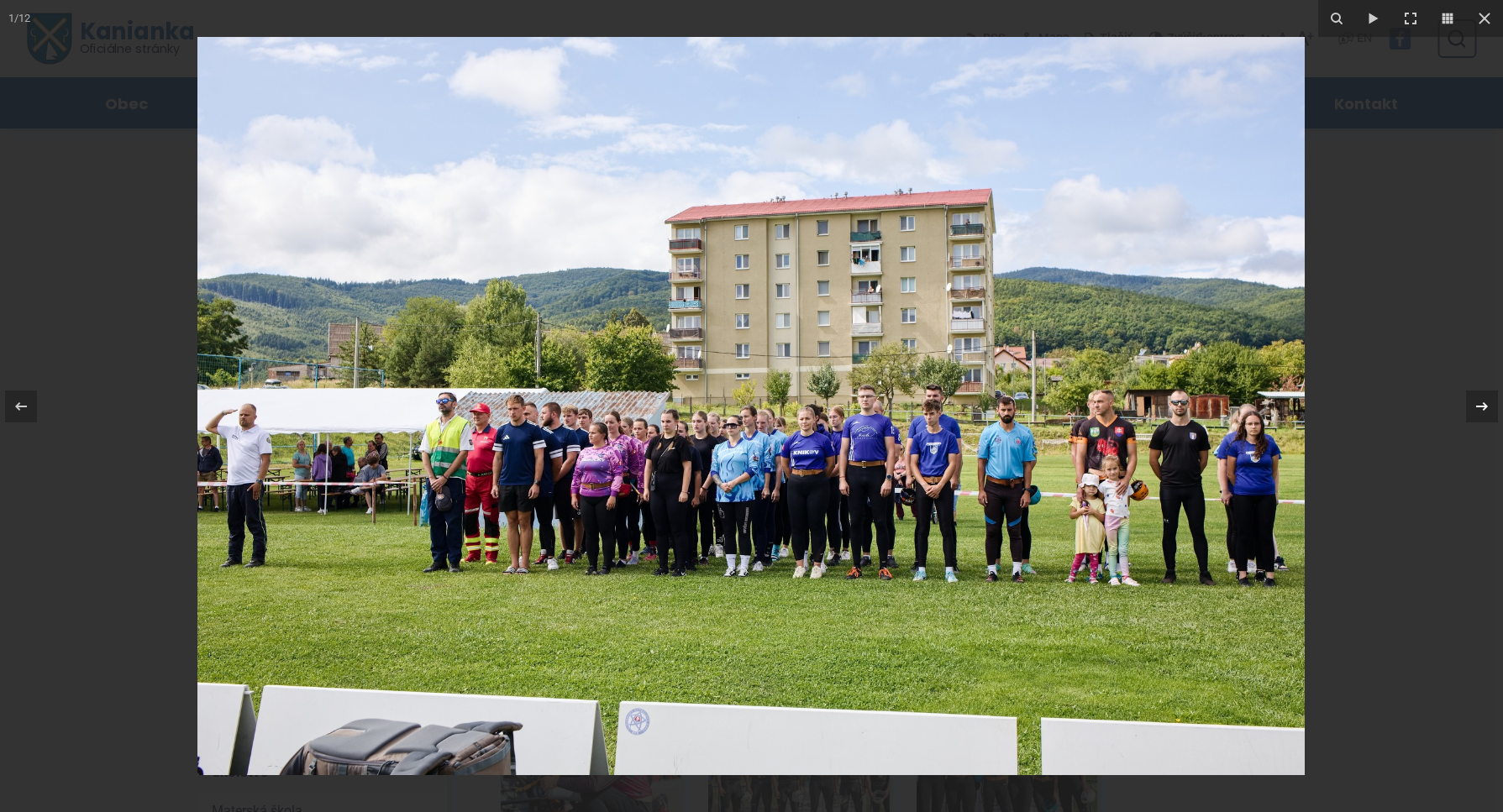
click at [1488, 406] on div at bounding box center [1482, 406] width 32 height 32
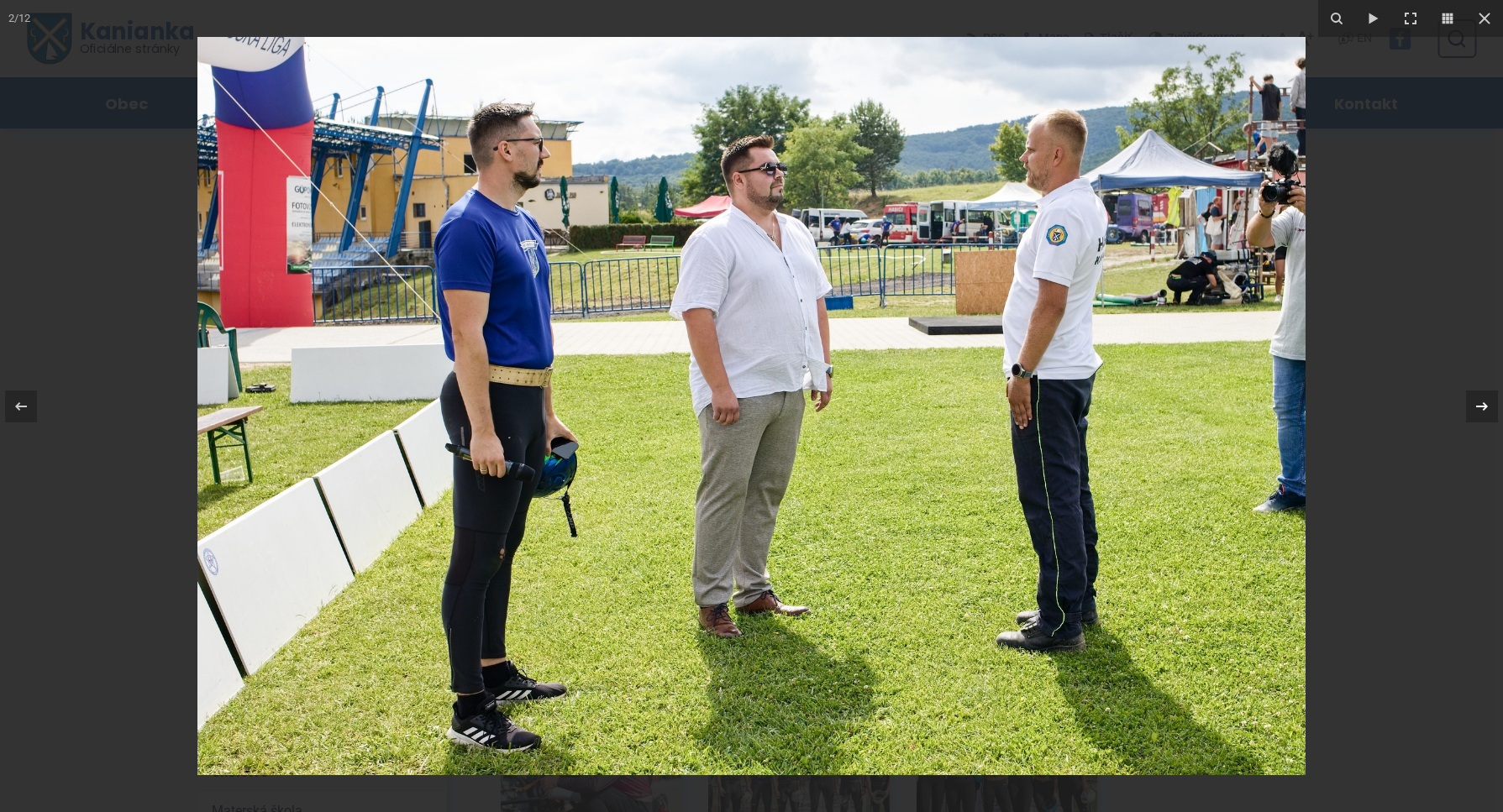
click at [1488, 406] on div at bounding box center [1482, 406] width 32 height 32
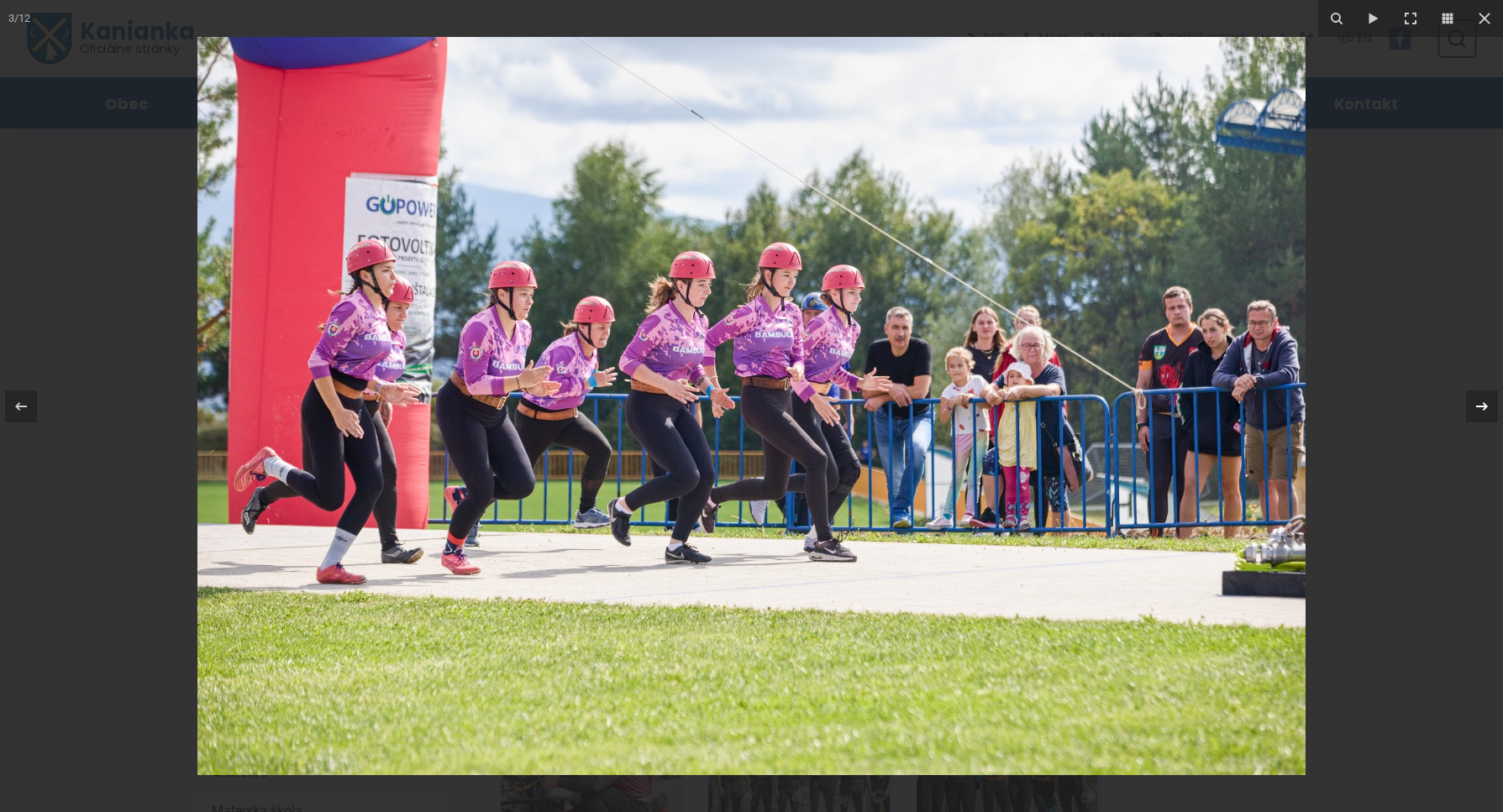
click at [1488, 406] on div at bounding box center [1482, 406] width 32 height 32
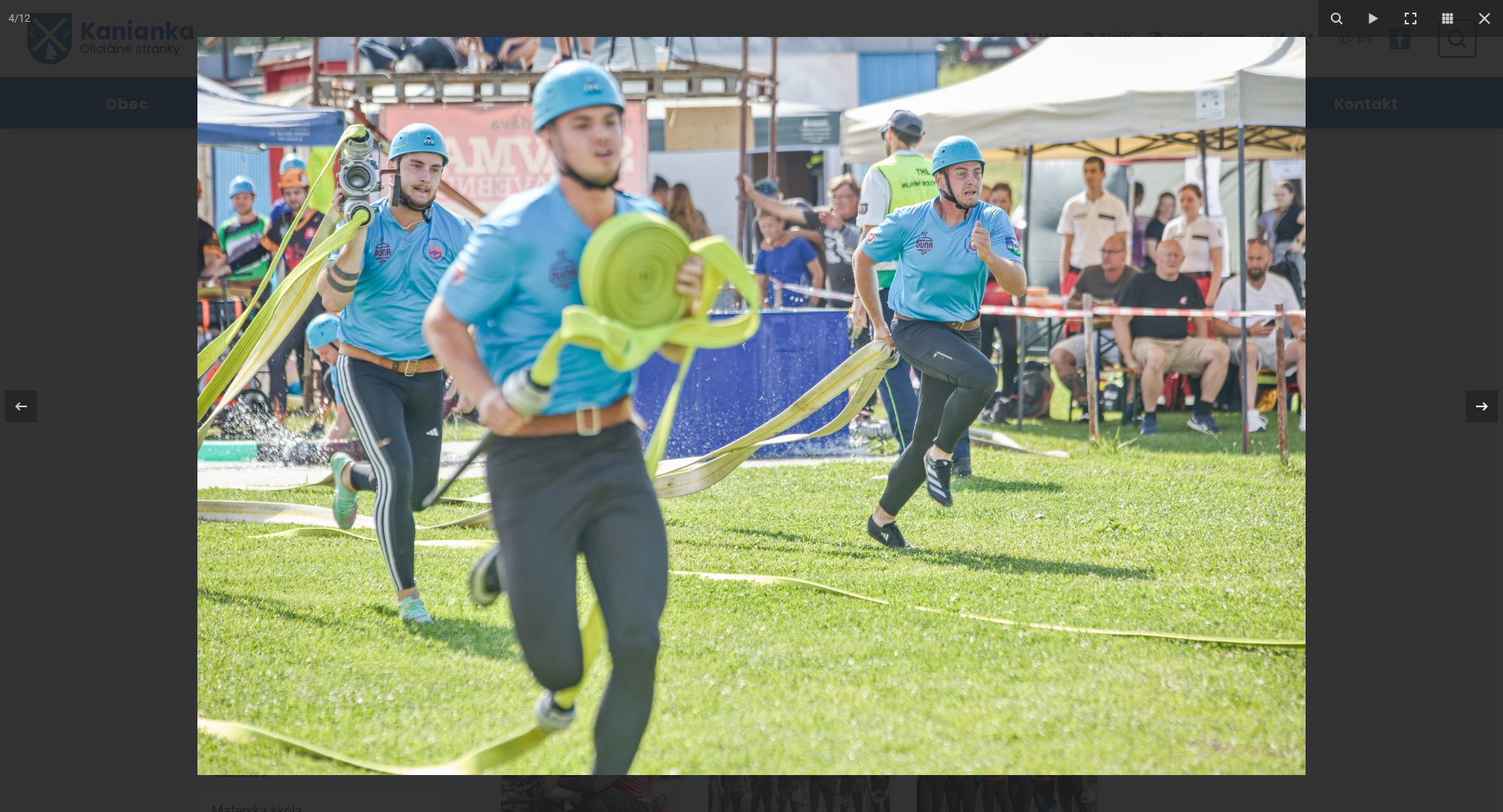
click at [1488, 406] on div at bounding box center [1482, 406] width 32 height 32
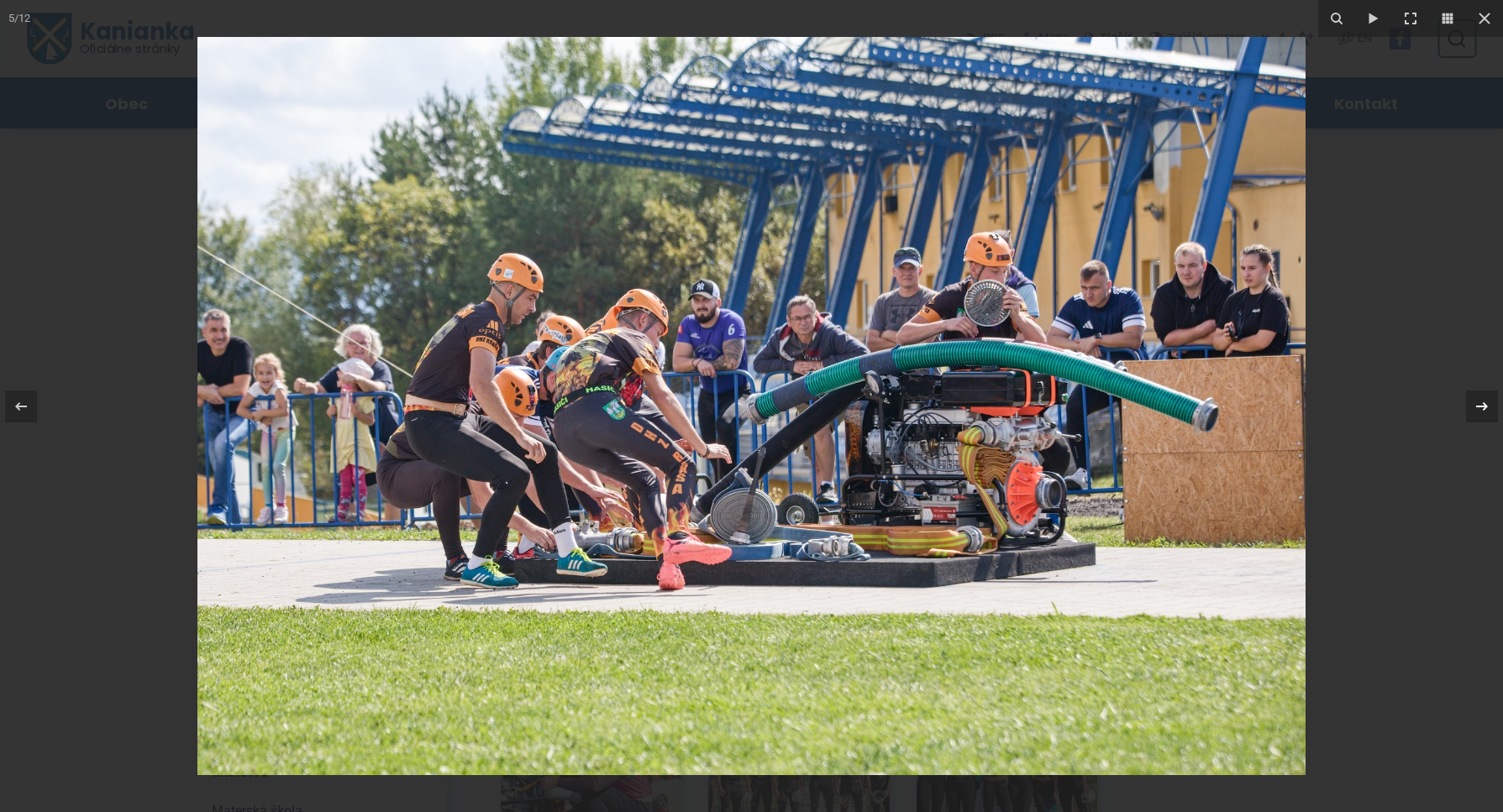
click at [1488, 406] on div at bounding box center [1482, 406] width 32 height 32
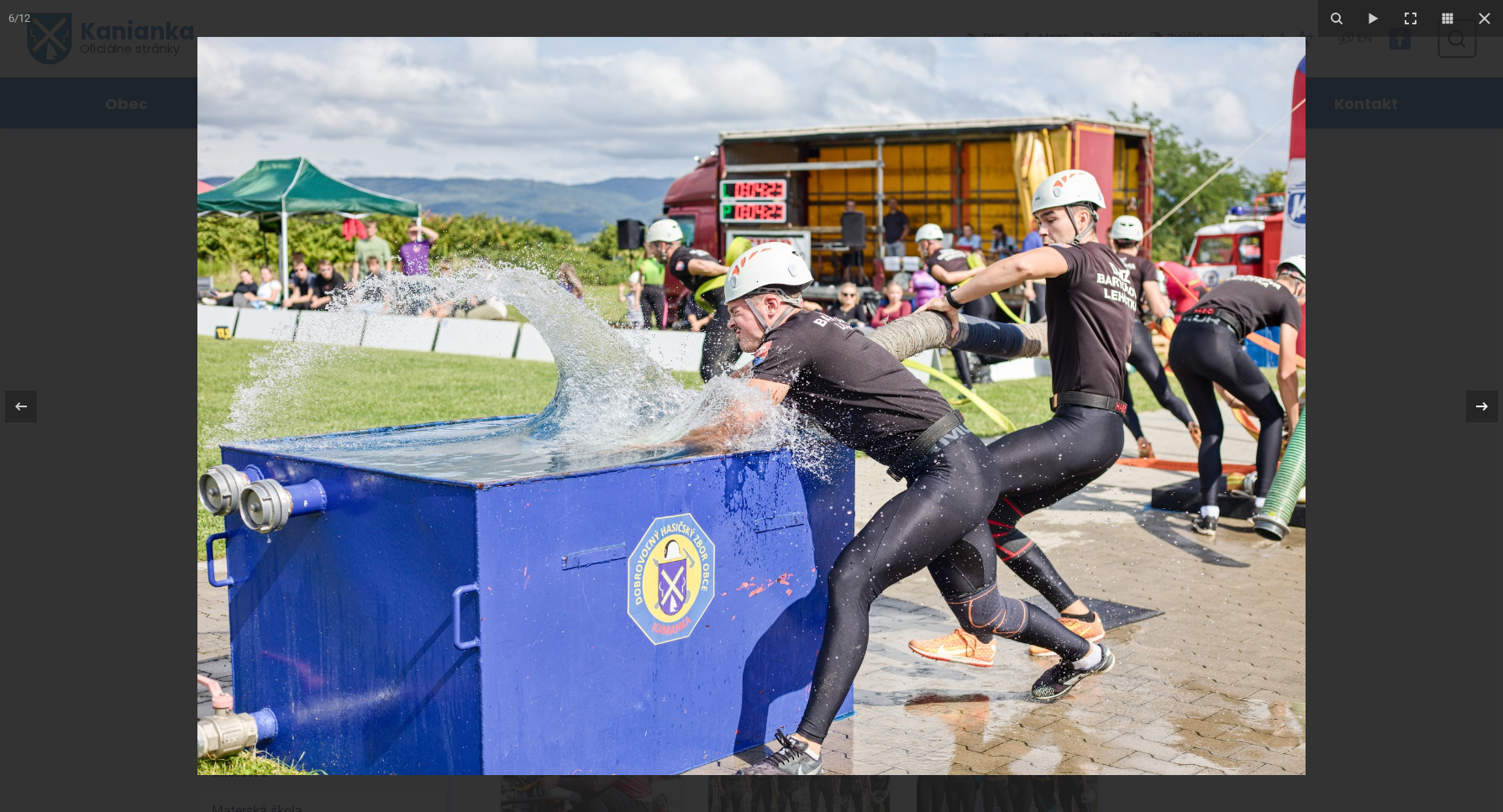
click at [1488, 406] on div at bounding box center [1482, 406] width 32 height 32
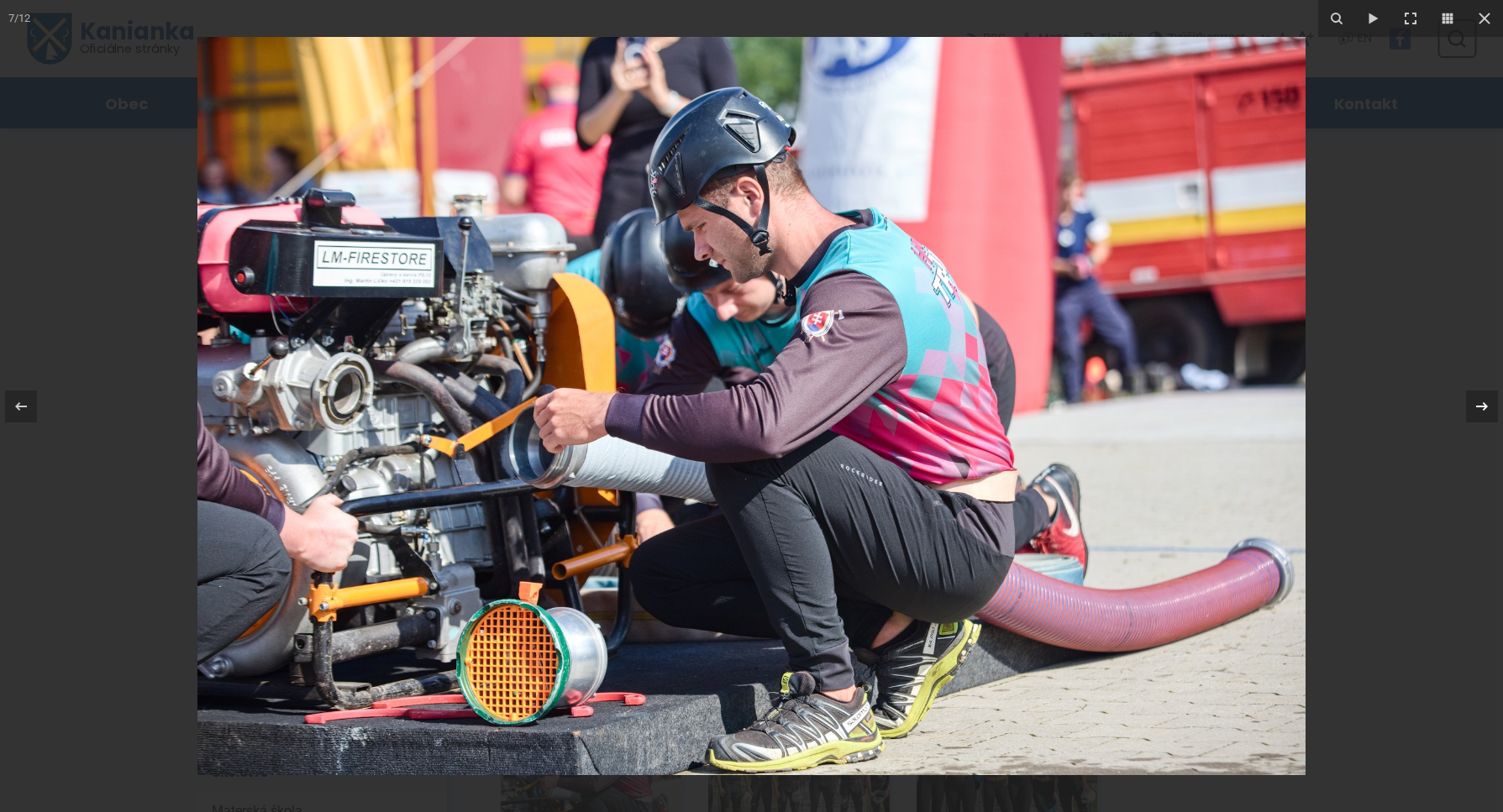
drag, startPoint x: 1481, startPoint y: 410, endPoint x: 1482, endPoint y: 394, distance: 16.0
click at [1481, 405] on icon at bounding box center [1482, 406] width 20 height 20
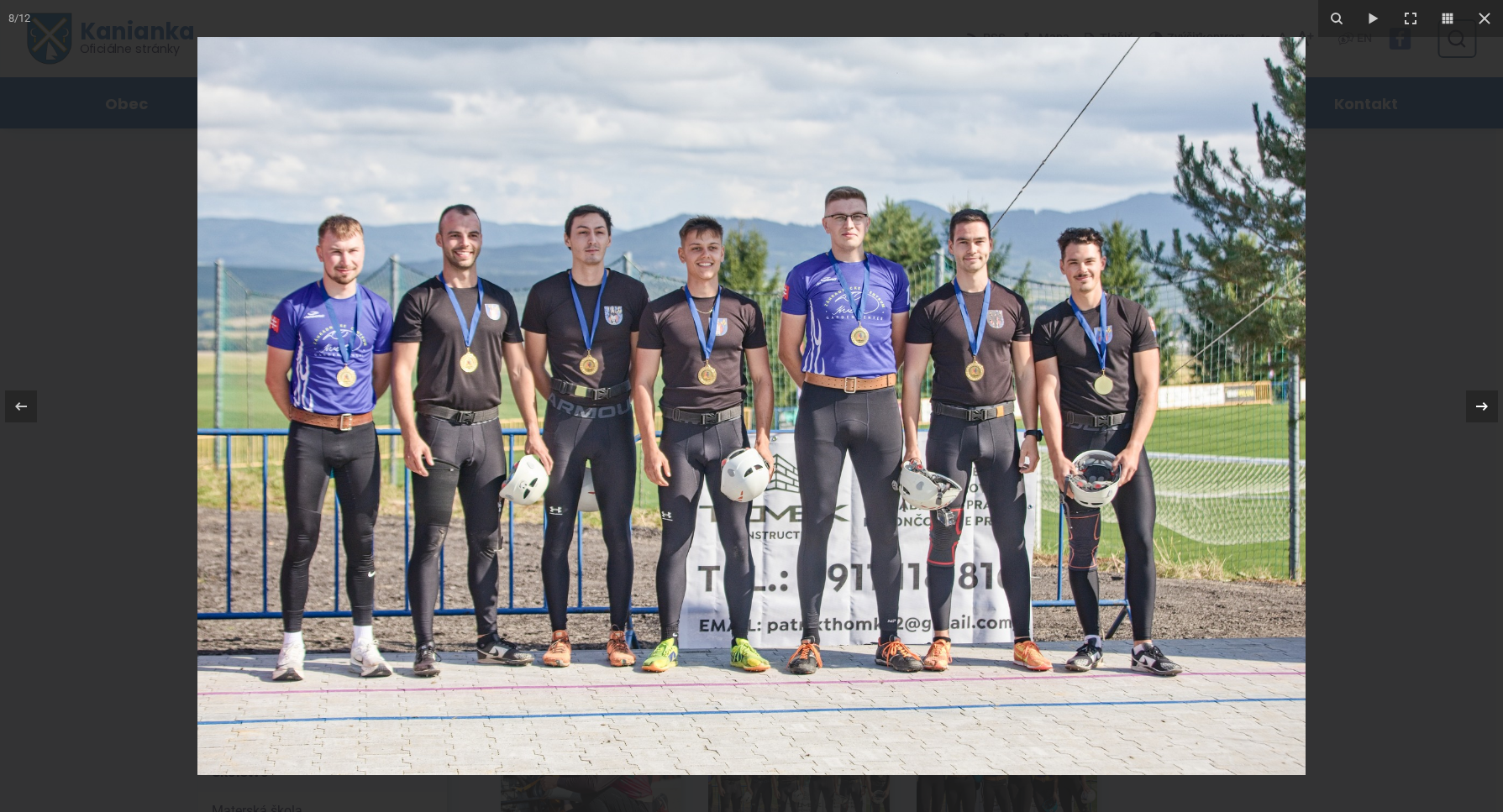
click at [1488, 400] on div at bounding box center [1482, 406] width 32 height 32
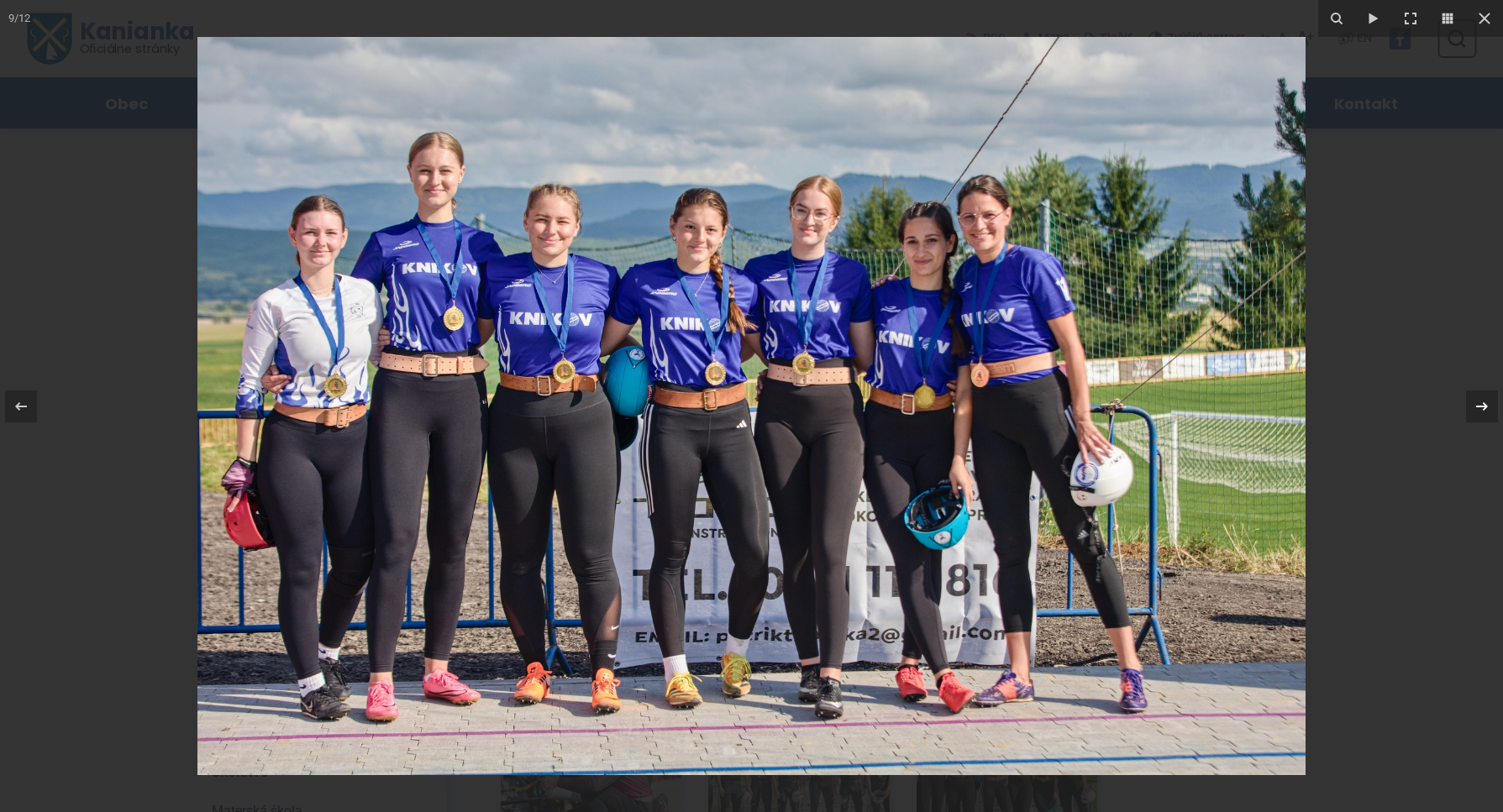
click at [1488, 400] on div at bounding box center [1482, 406] width 32 height 32
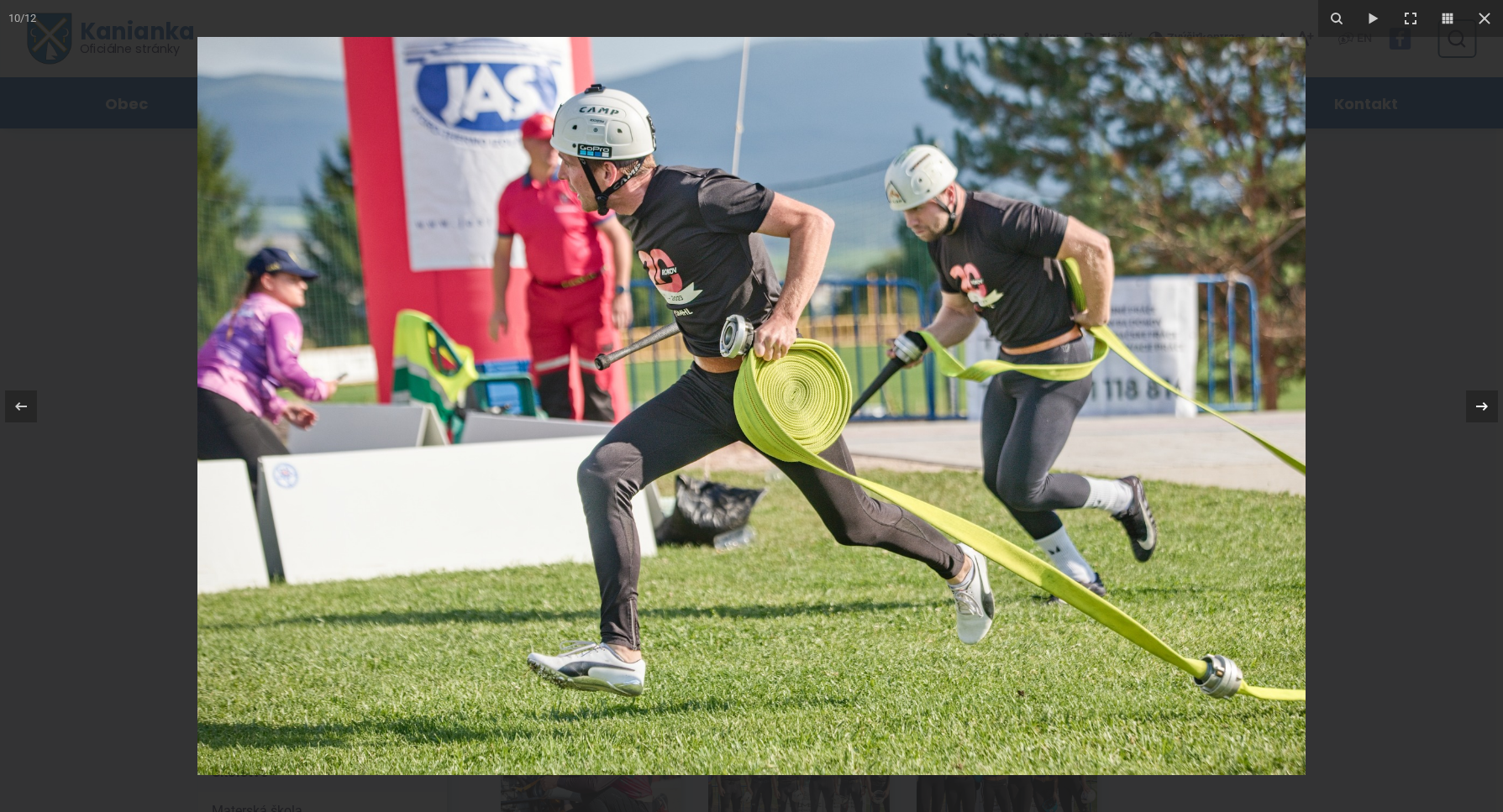
click at [1488, 400] on div at bounding box center [1482, 406] width 32 height 32
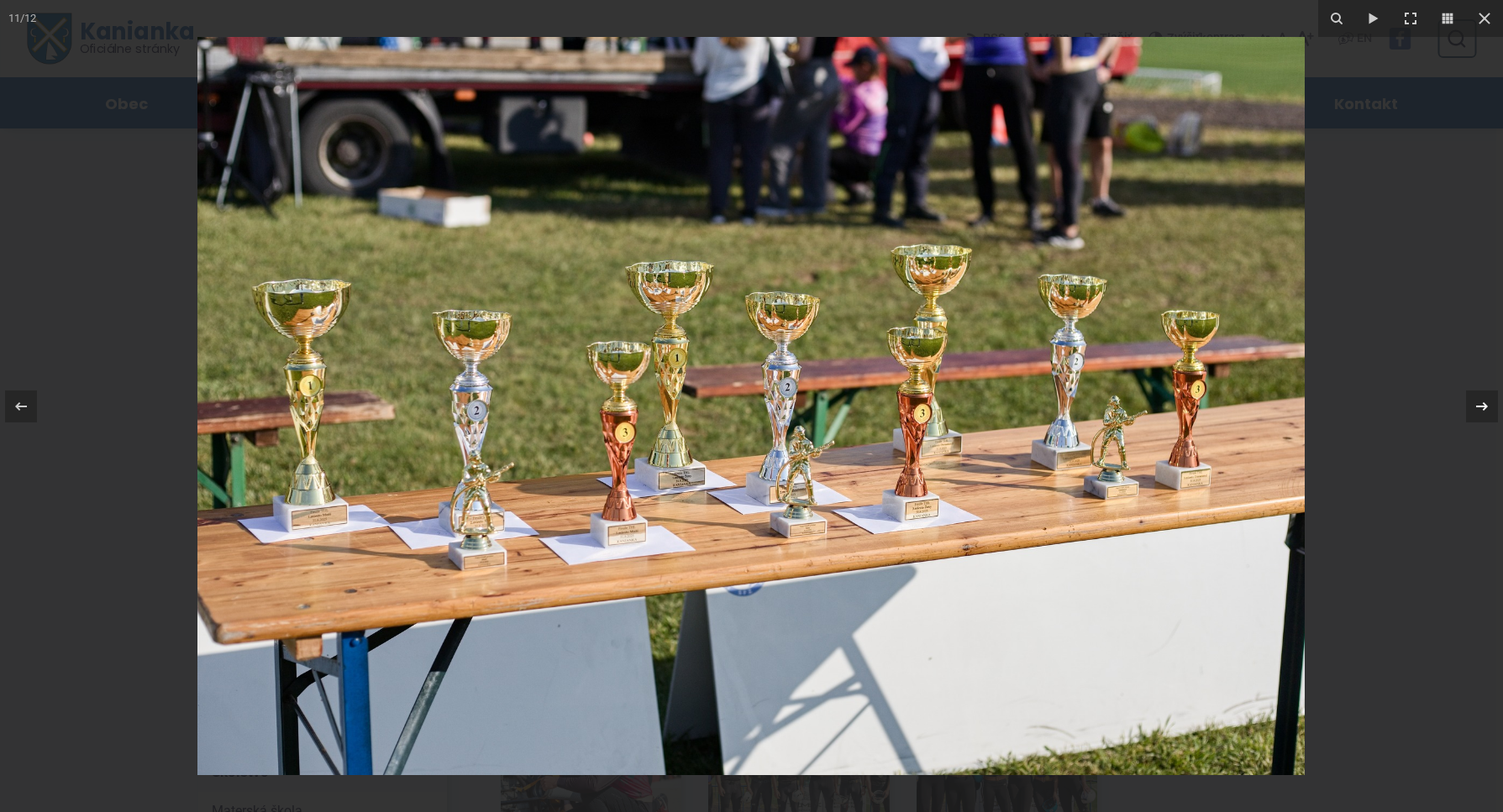
click at [1488, 400] on div at bounding box center [1482, 406] width 32 height 32
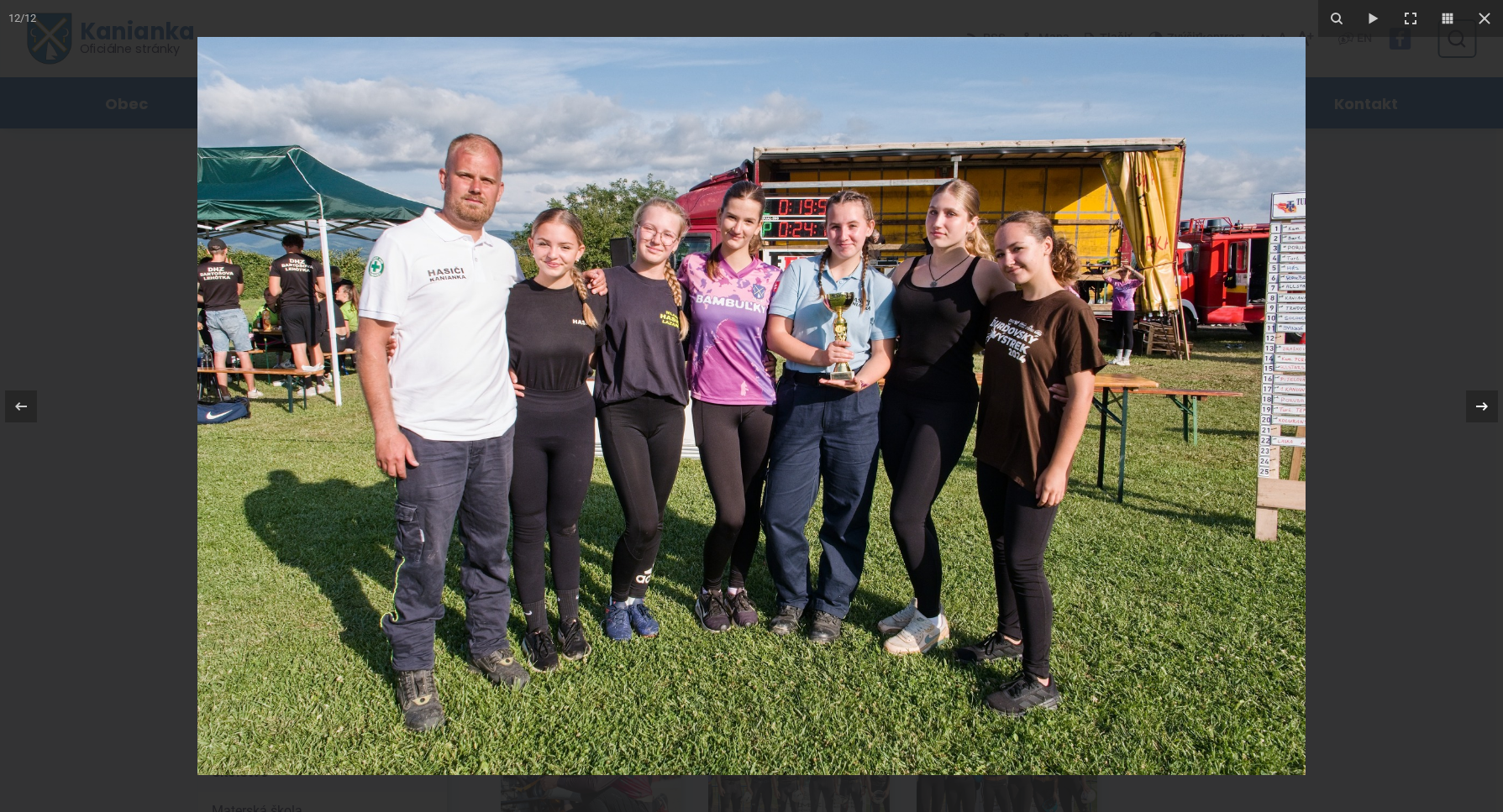
click at [1488, 410] on icon at bounding box center [1482, 406] width 20 height 20
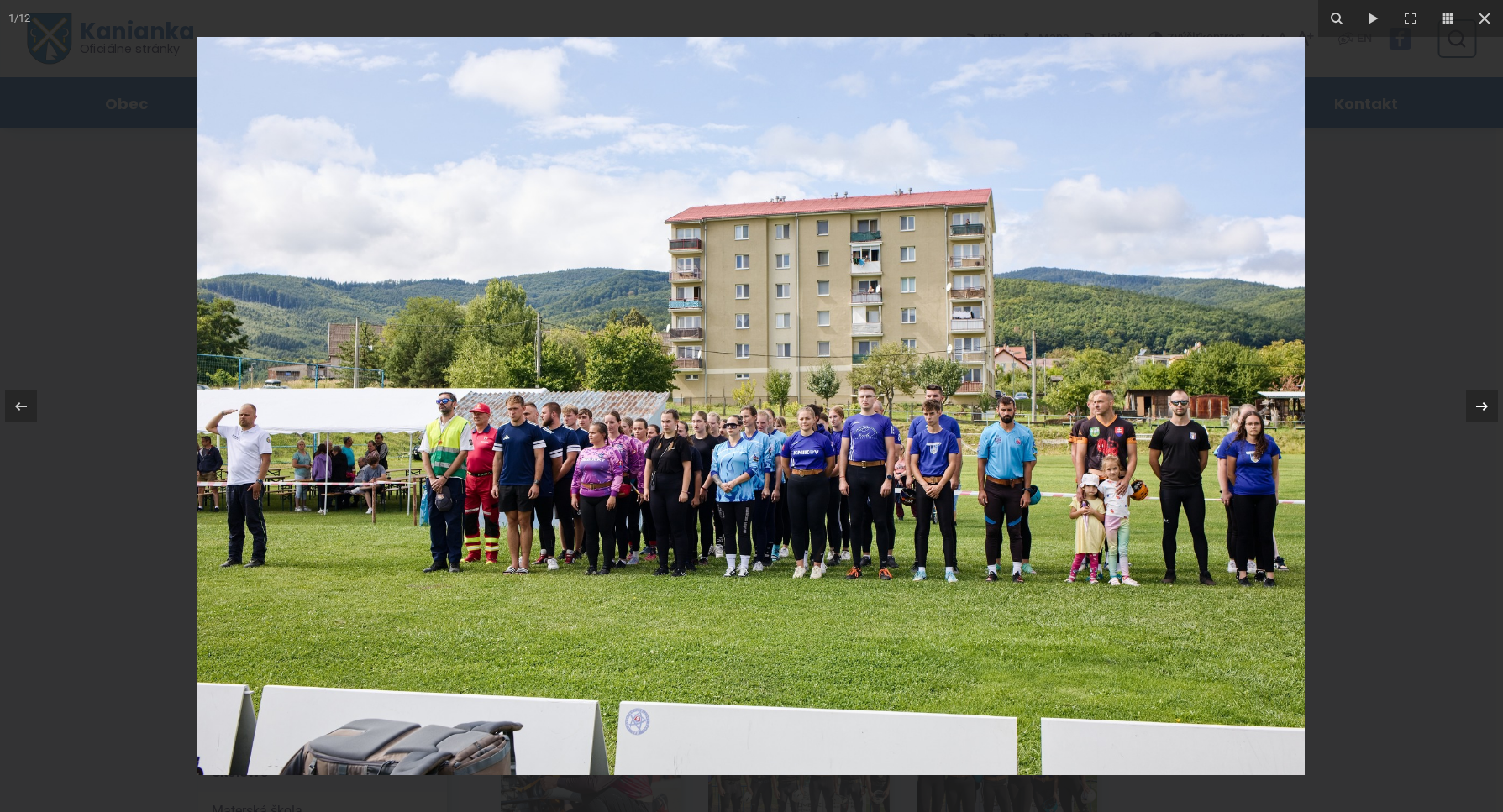
click at [1488, 410] on icon at bounding box center [1482, 406] width 20 height 20
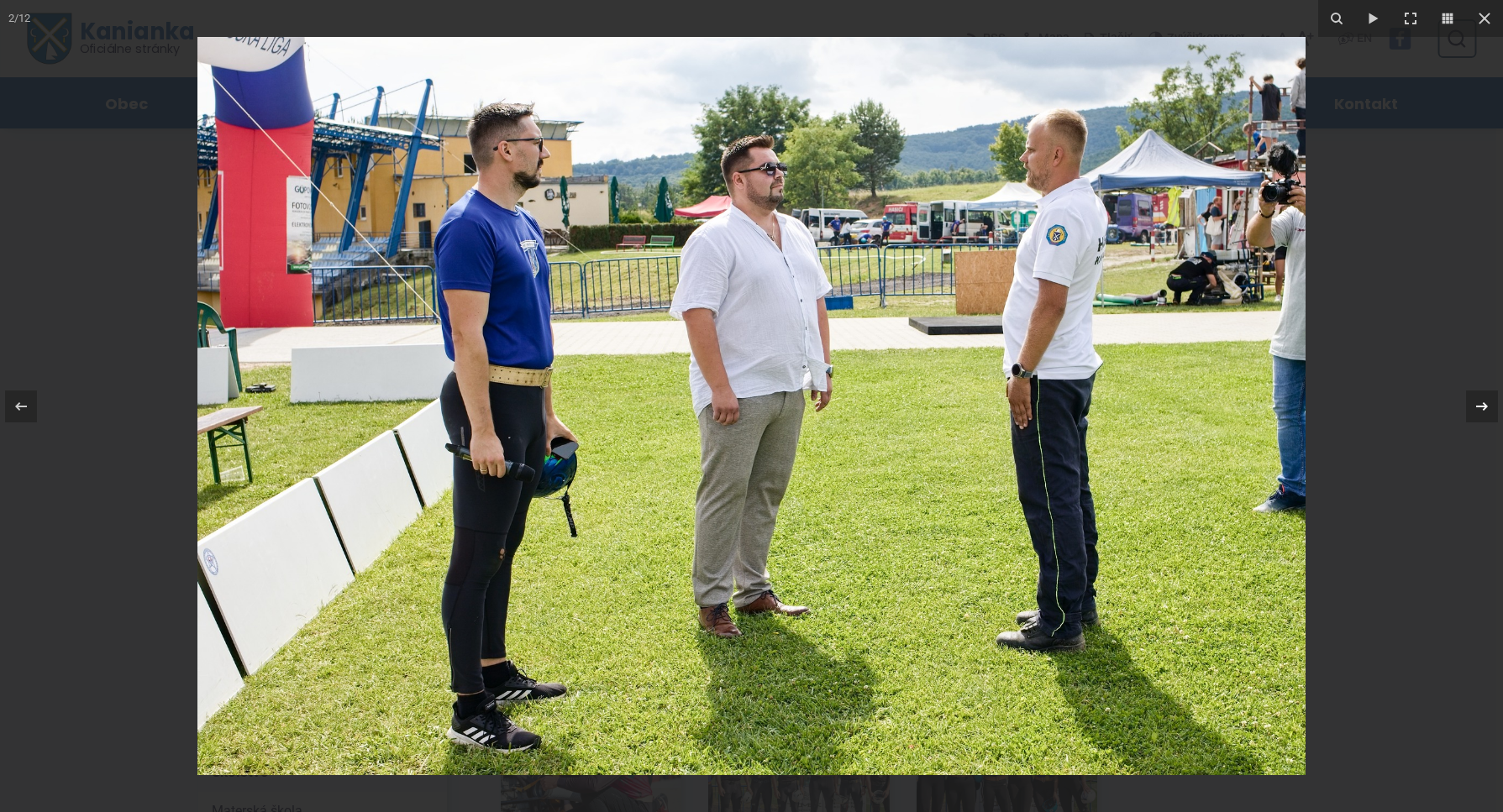
click at [1488, 410] on icon at bounding box center [1482, 406] width 20 height 20
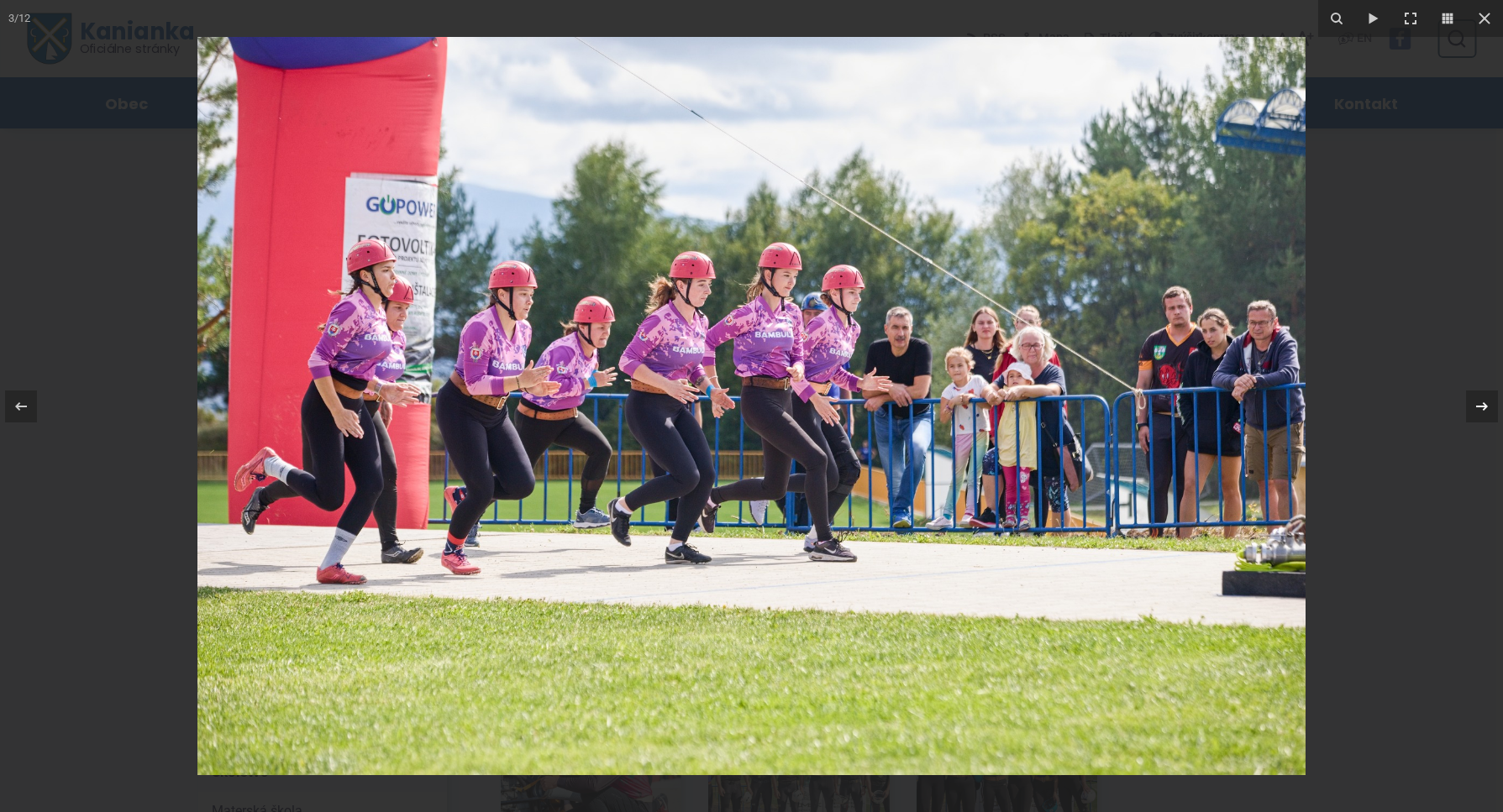
click at [1488, 410] on icon at bounding box center [1482, 406] width 20 height 20
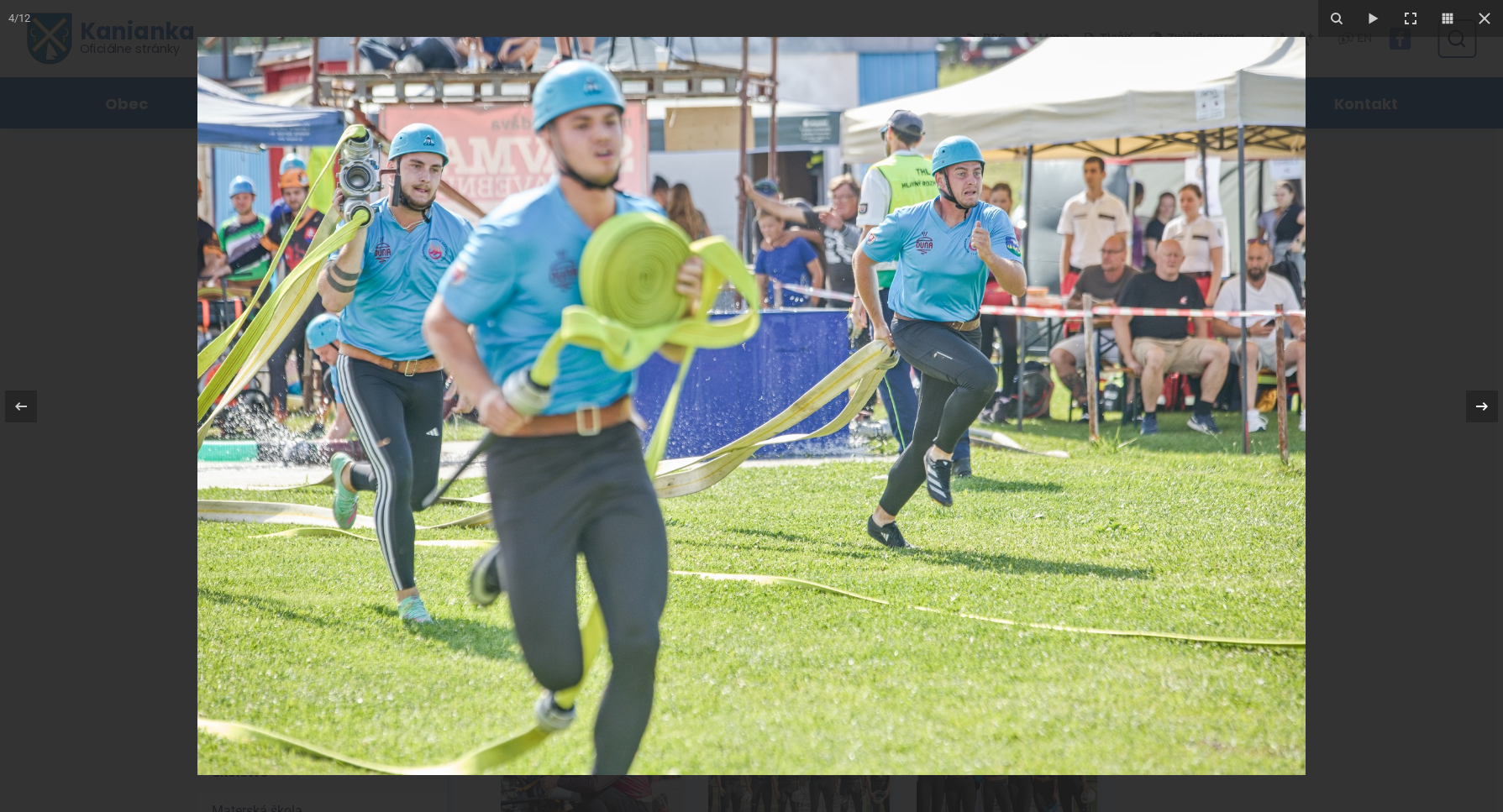
click at [1488, 410] on icon at bounding box center [1482, 406] width 20 height 20
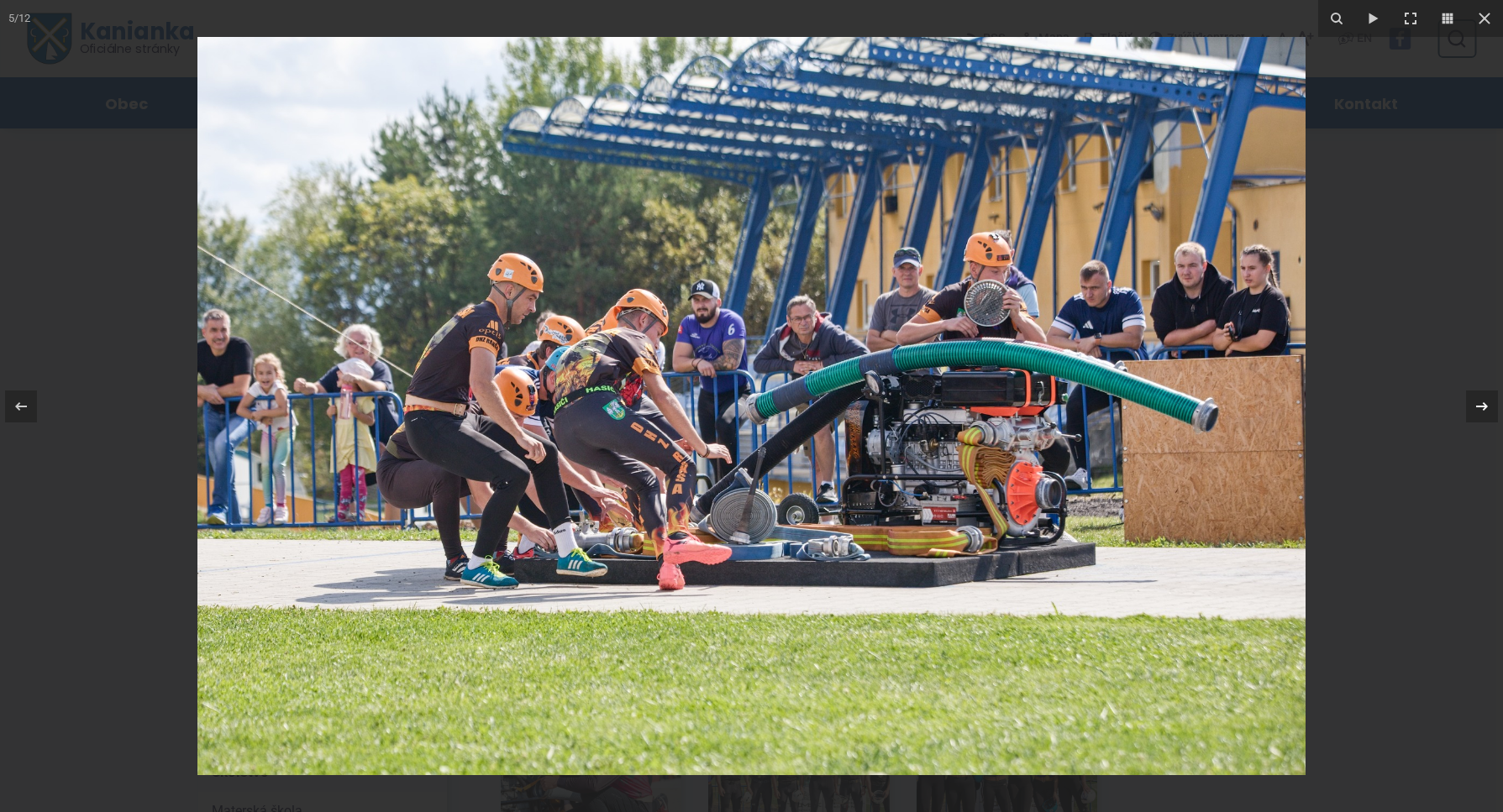
click at [1488, 410] on icon at bounding box center [1482, 406] width 20 height 20
